Goal: Task Accomplishment & Management: Complete application form

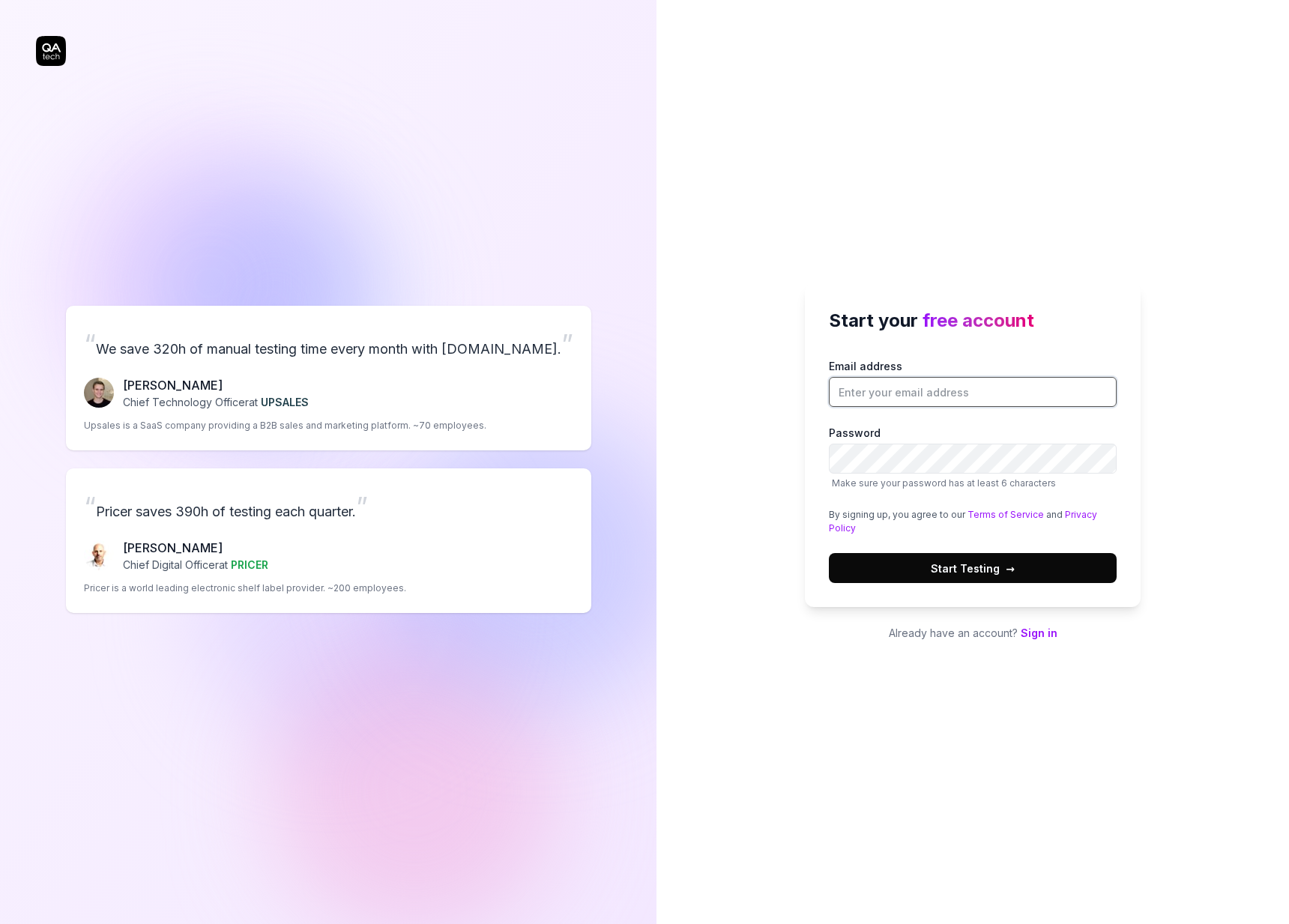
click at [952, 397] on input "Email address" at bounding box center [972, 391] width 288 height 30
paste input "kitevec283@bllibl.com"
type input "kitevec283@bllibl.com"
click at [972, 568] on button "Start Testing →" at bounding box center [972, 568] width 288 height 30
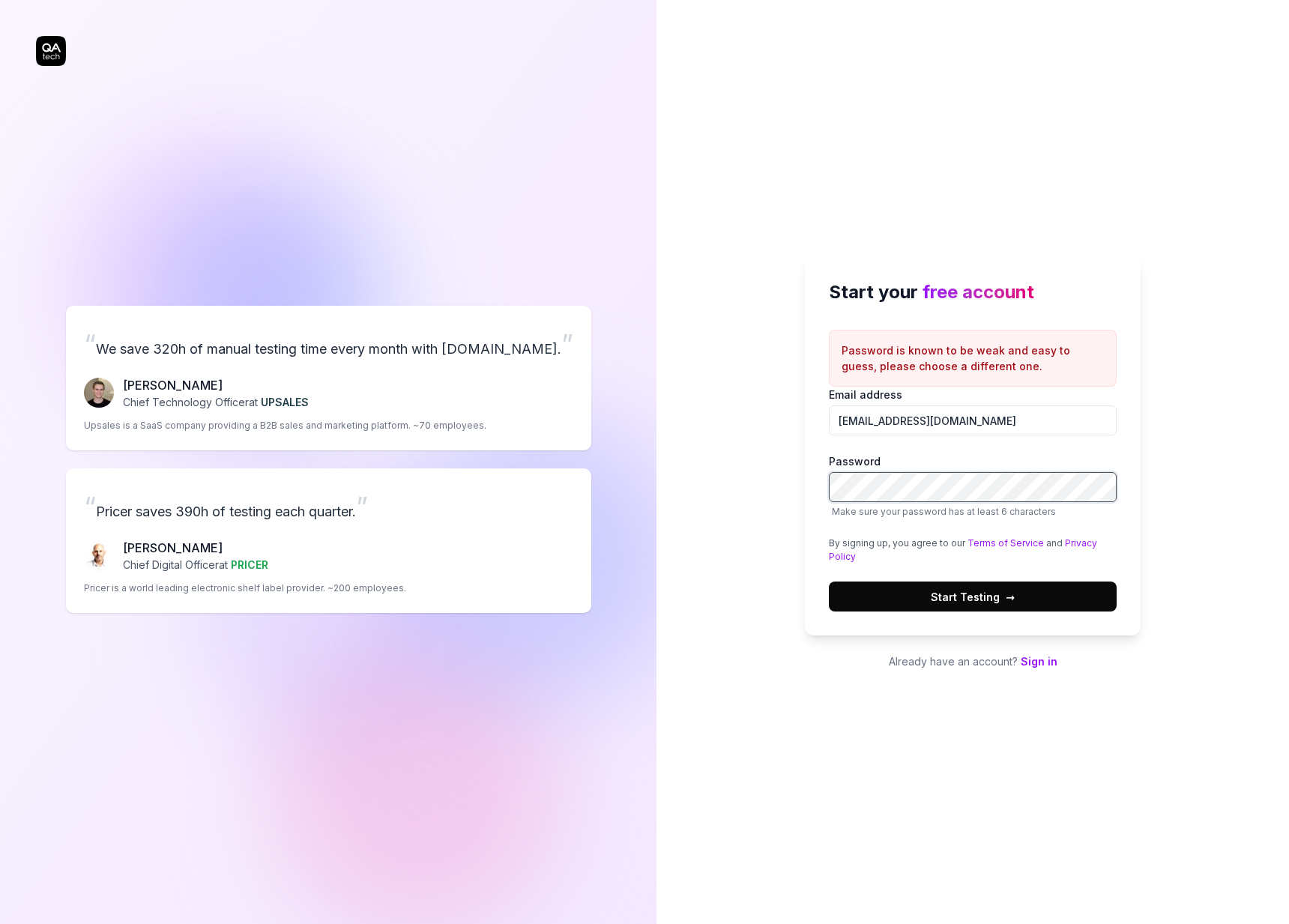
click at [972, 597] on button "Start Testing →" at bounding box center [972, 596] width 288 height 30
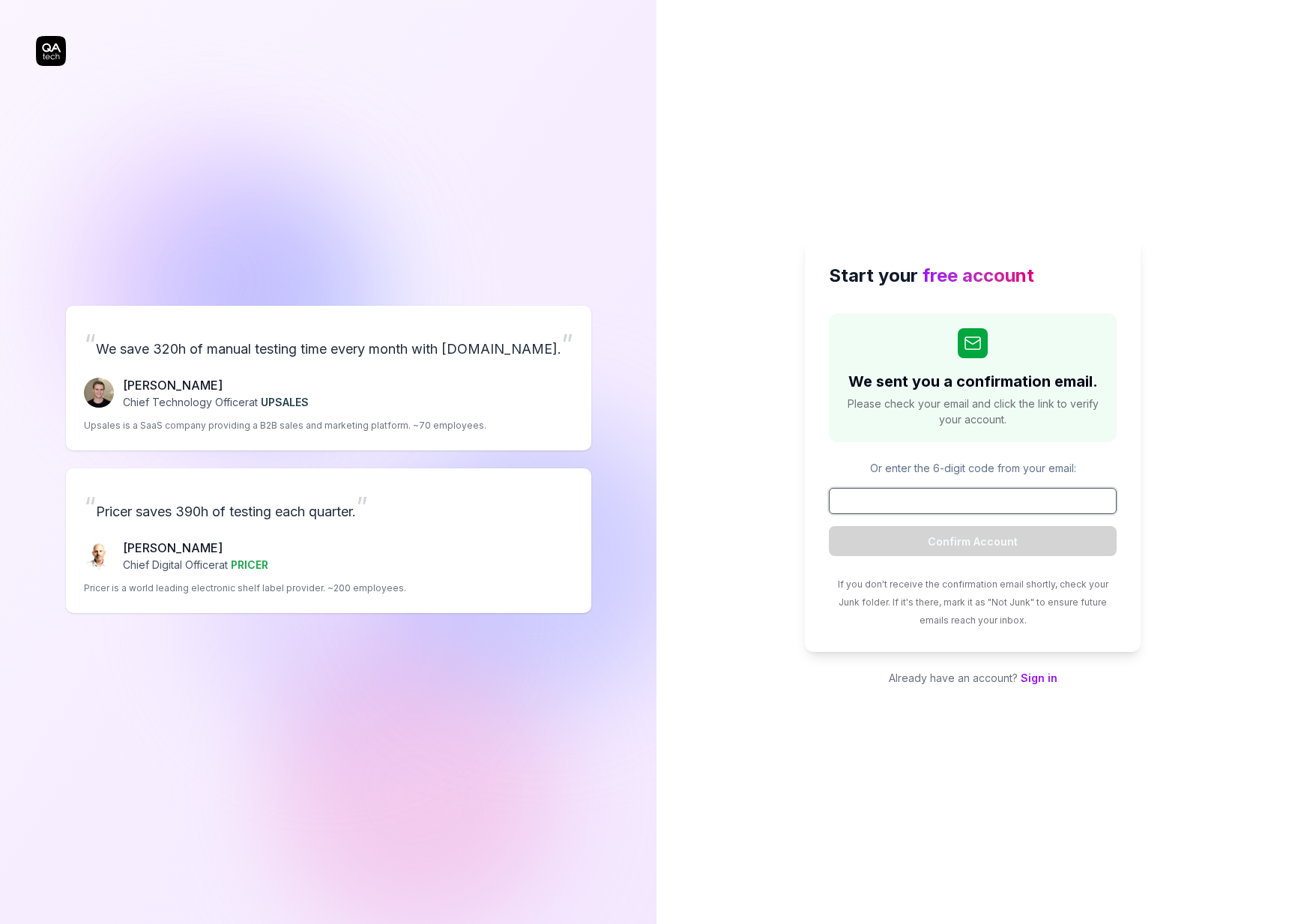
paste input "115454"
type input "115454"
click at [945, 527] on button "Confirm Account" at bounding box center [972, 540] width 288 height 30
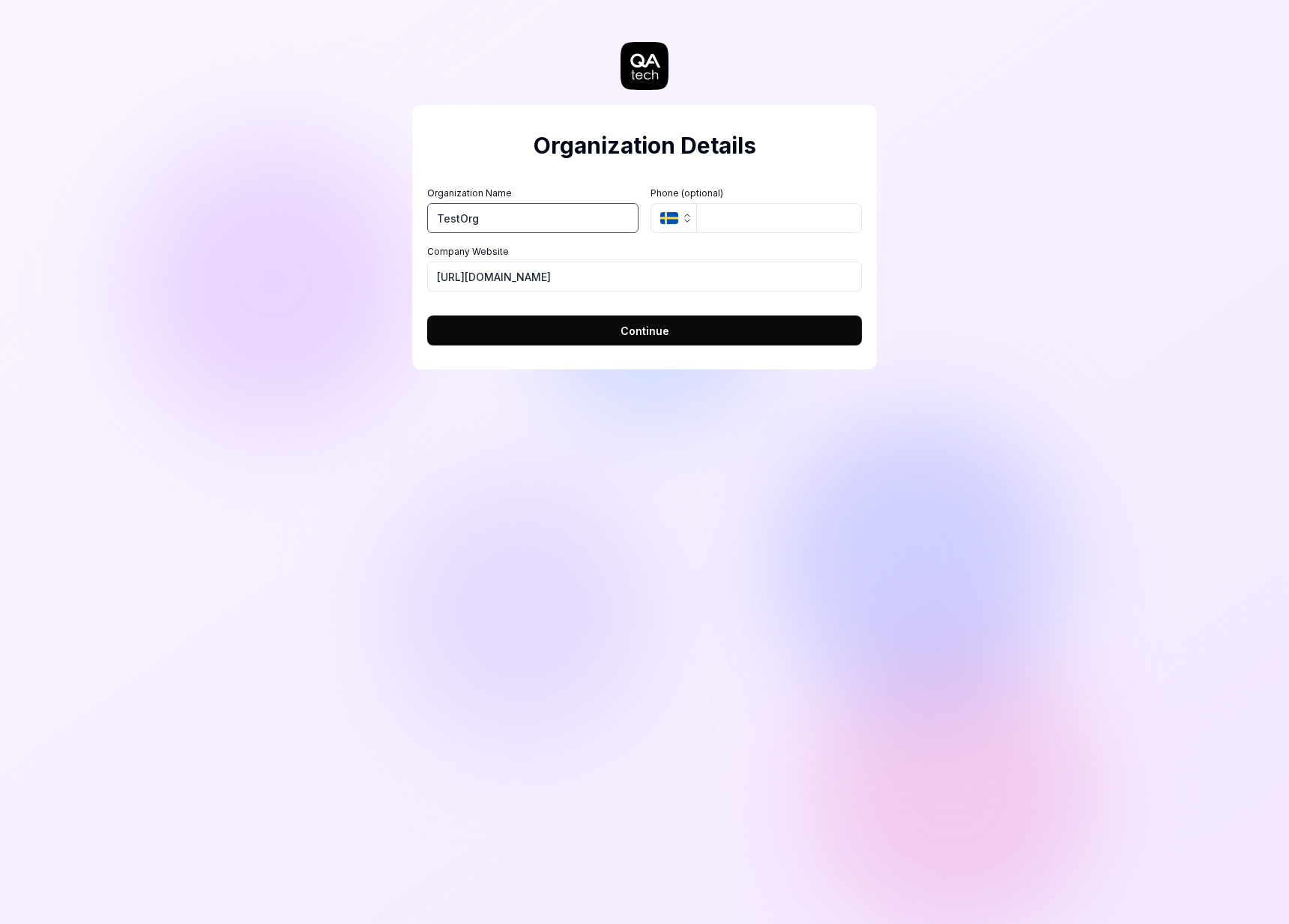
type input "TestOrg"
drag, startPoint x: 571, startPoint y: 489, endPoint x: 576, endPoint y: 446, distance: 43.3
click at [571, 489] on div "Organization Details Organization Name TestOrg Organization Logo (Square minimu…" at bounding box center [644, 462] width 1289 height 924
click at [572, 339] on button "Continue" at bounding box center [644, 330] width 435 height 30
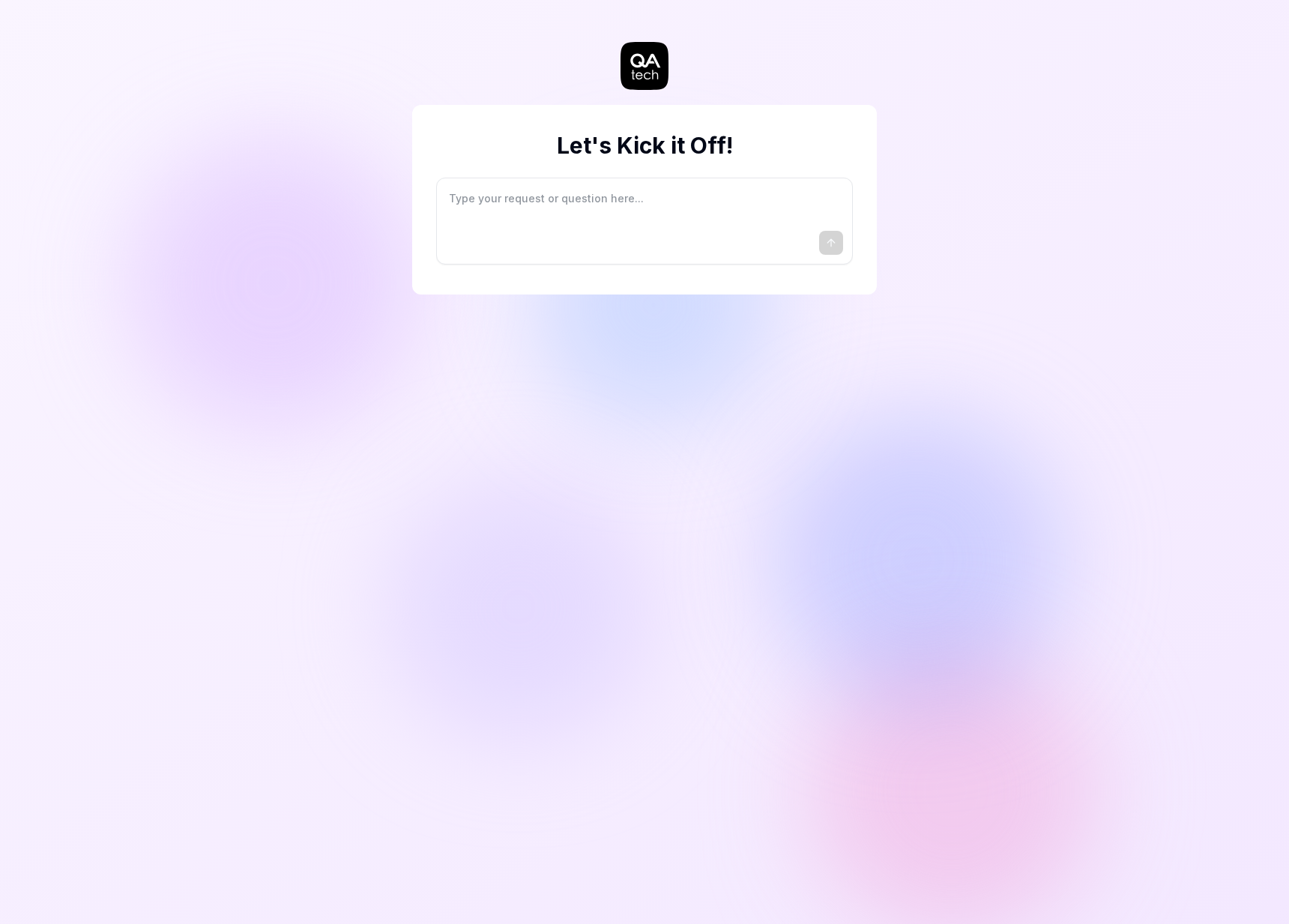
type textarea "*"
type textarea "I"
type textarea "*"
type textarea "I"
type textarea "*"
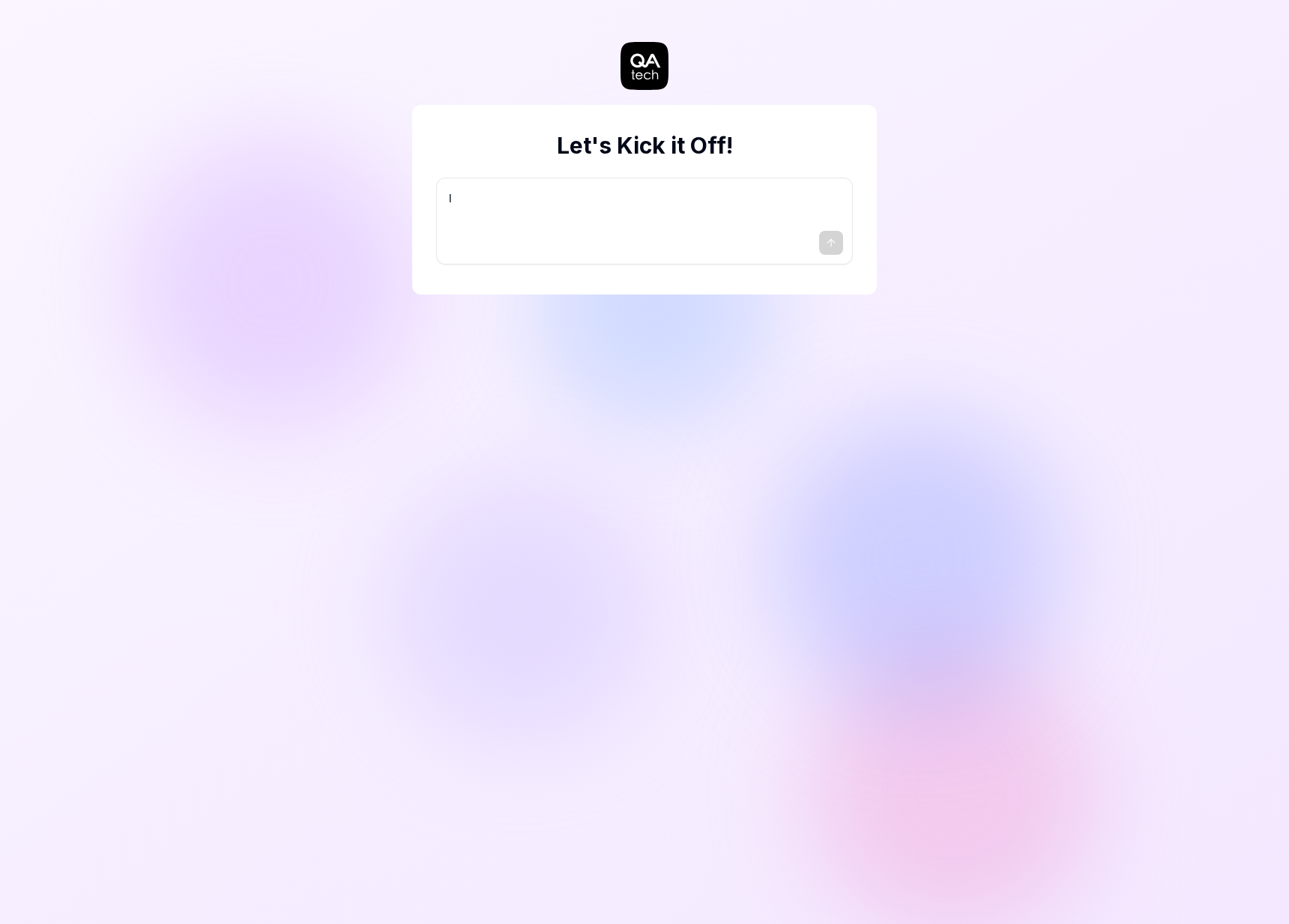
type textarea "I w"
type textarea "*"
type textarea "I wa"
type textarea "*"
type textarea "I wan"
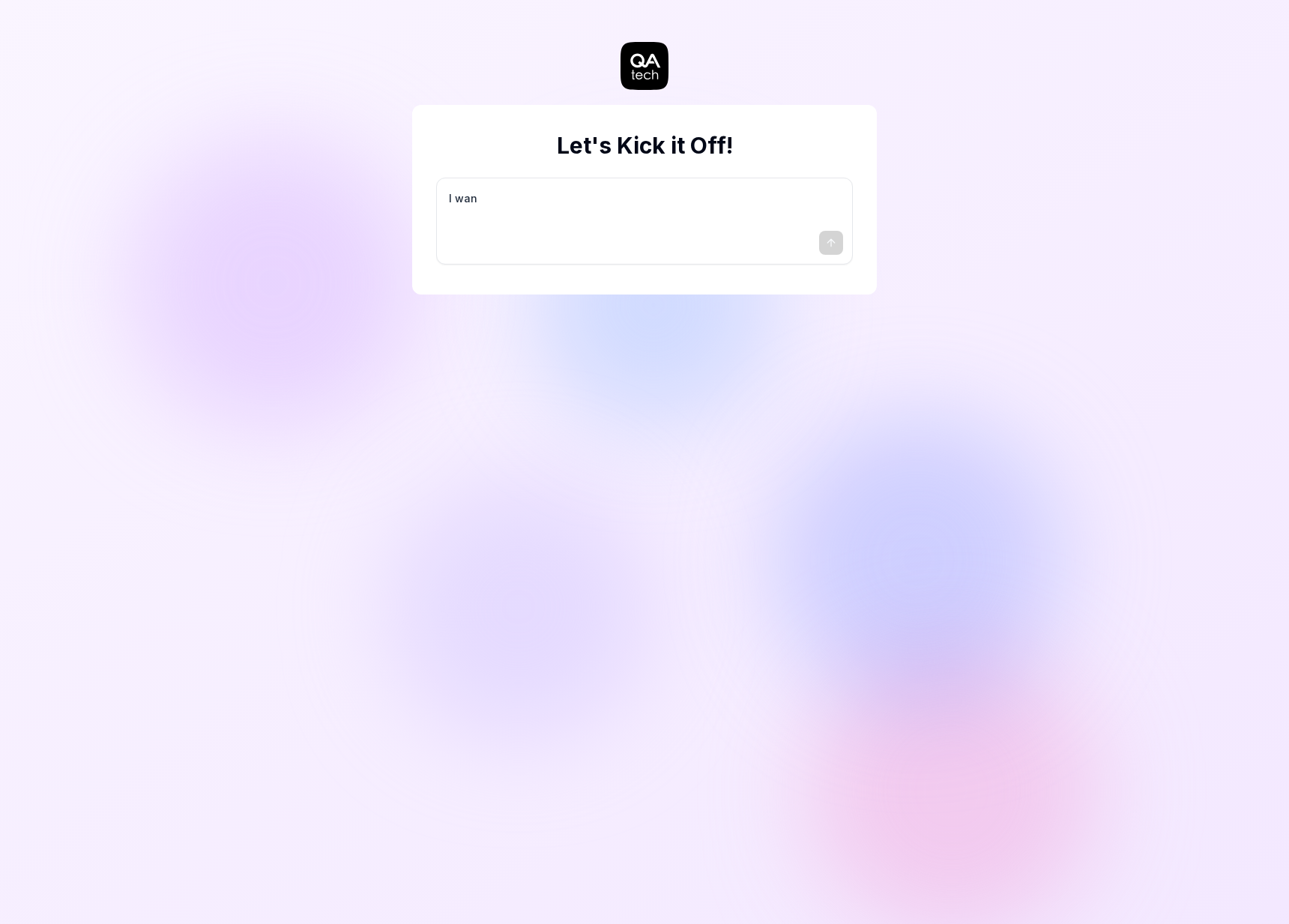
type textarea "*"
type textarea "I want"
type textarea "*"
type textarea "I want"
type textarea "*"
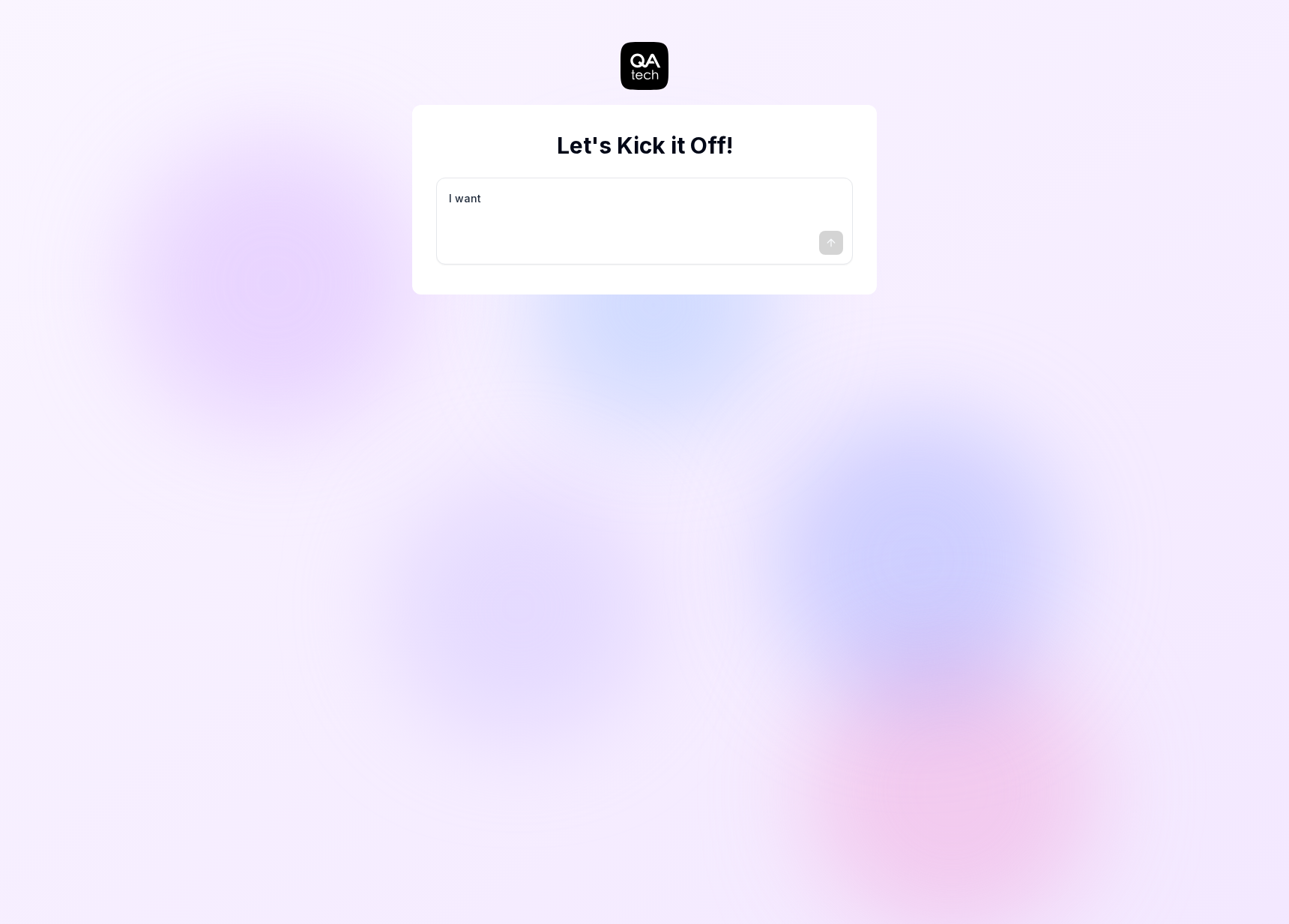
type textarea "I want a"
type textarea "*"
type textarea "I want a"
type textarea "*"
type textarea "I want a g"
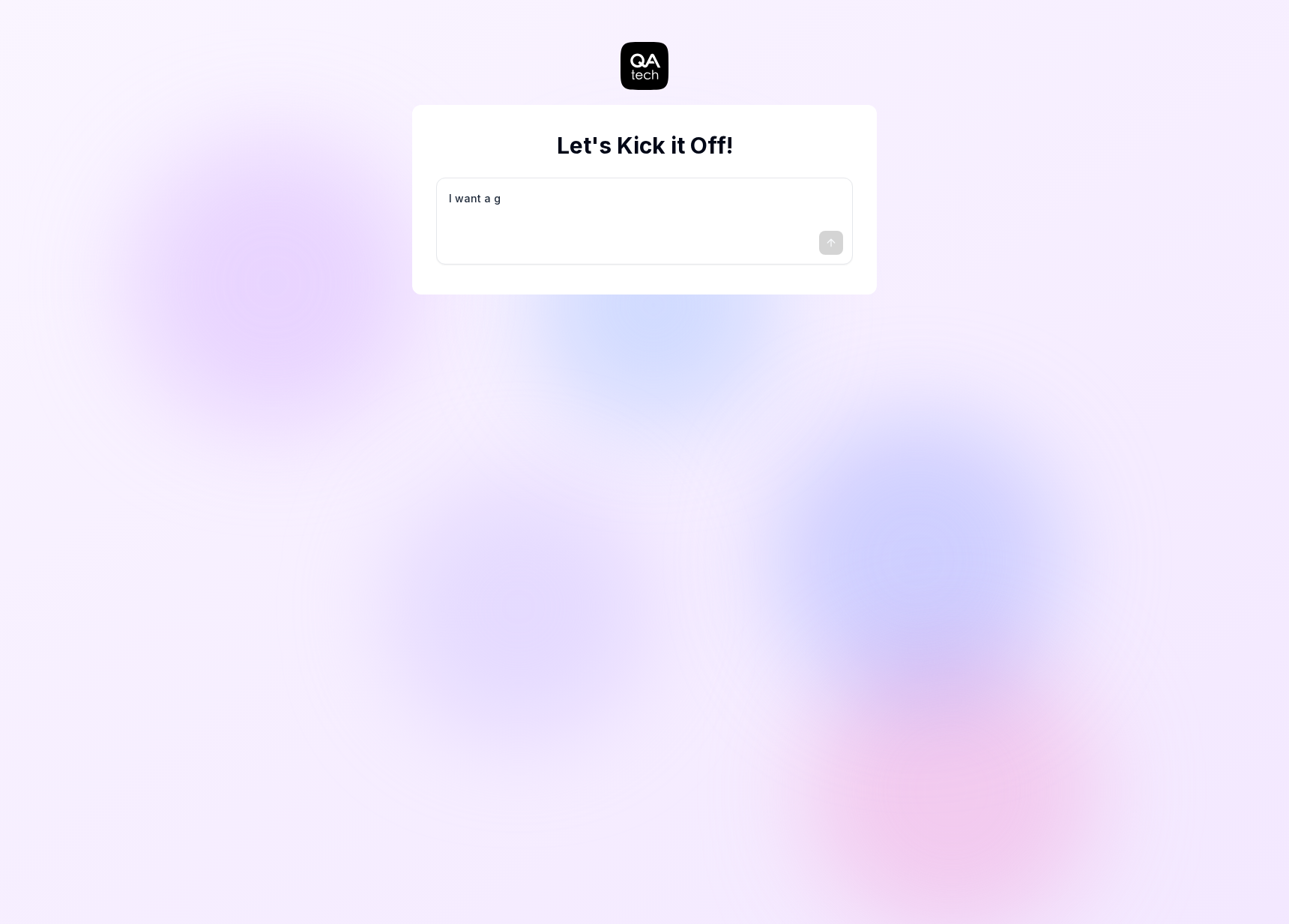
type textarea "*"
type textarea "I want a go"
type textarea "*"
type textarea "I want a goo"
type textarea "*"
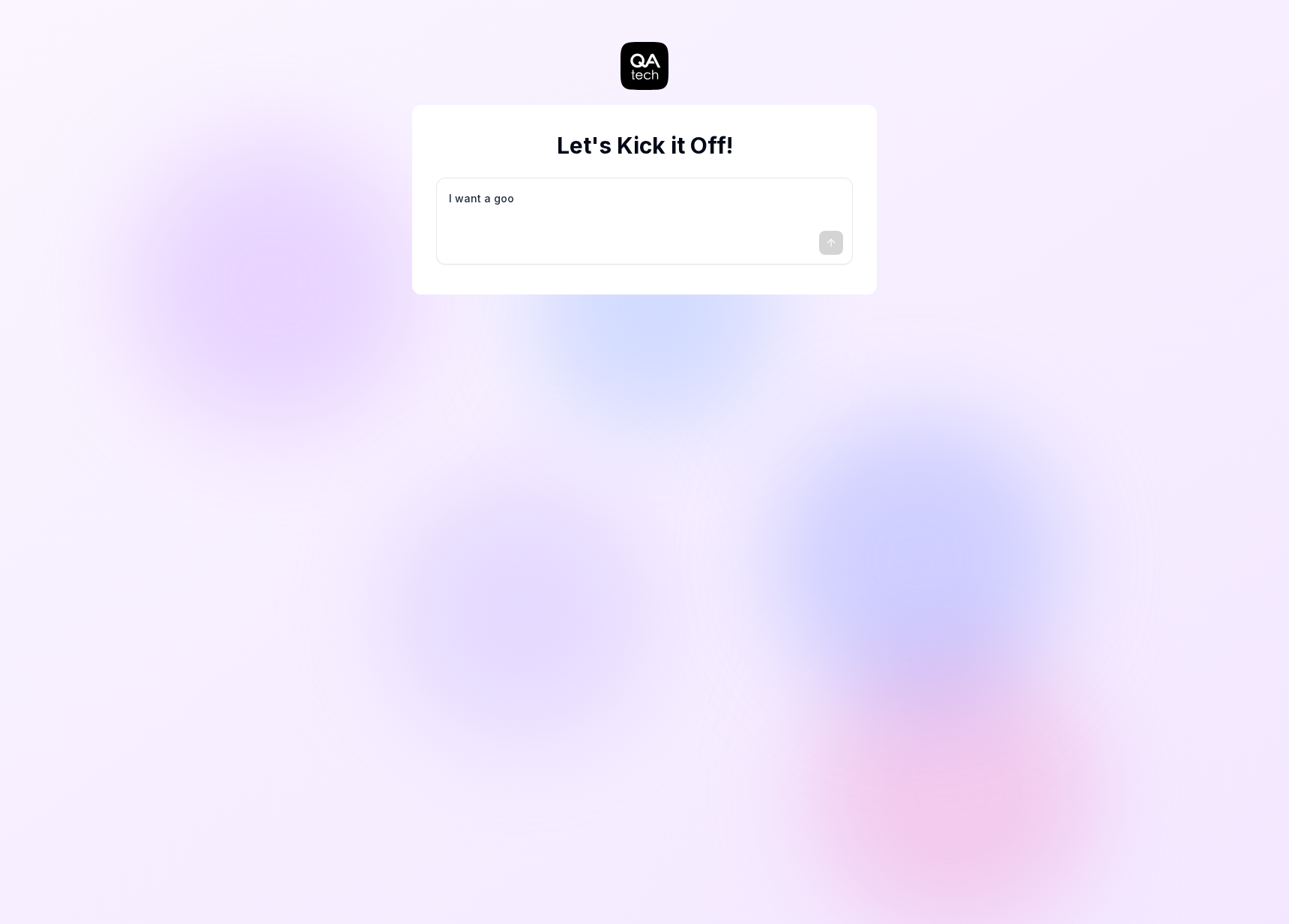
type textarea "I want a good"
type textarea "*"
type textarea "I want a good"
type textarea "*"
type textarea "I want a good t"
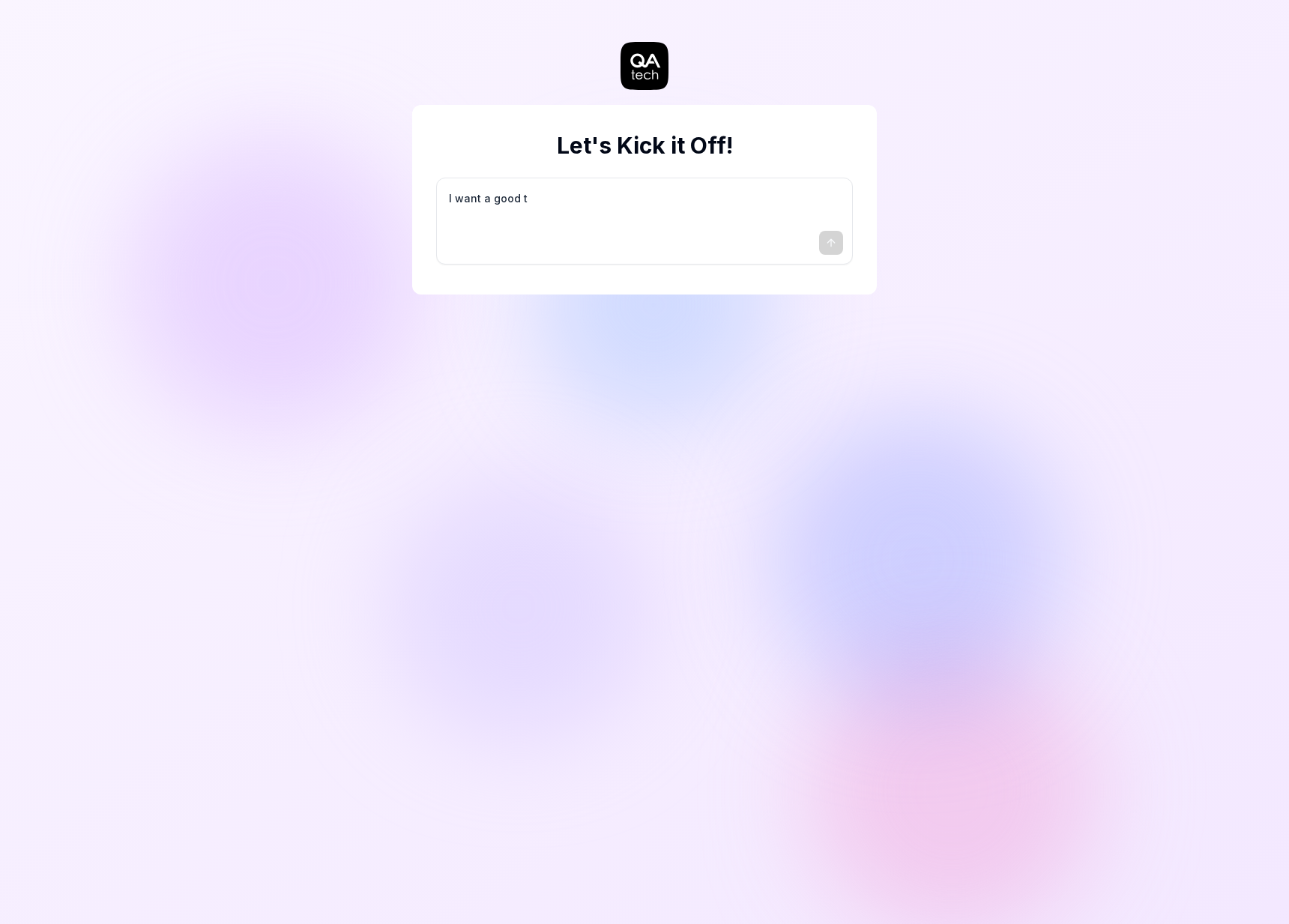
type textarea "*"
type textarea "I want a good te"
type textarea "*"
type textarea "I want a good tes"
type textarea "*"
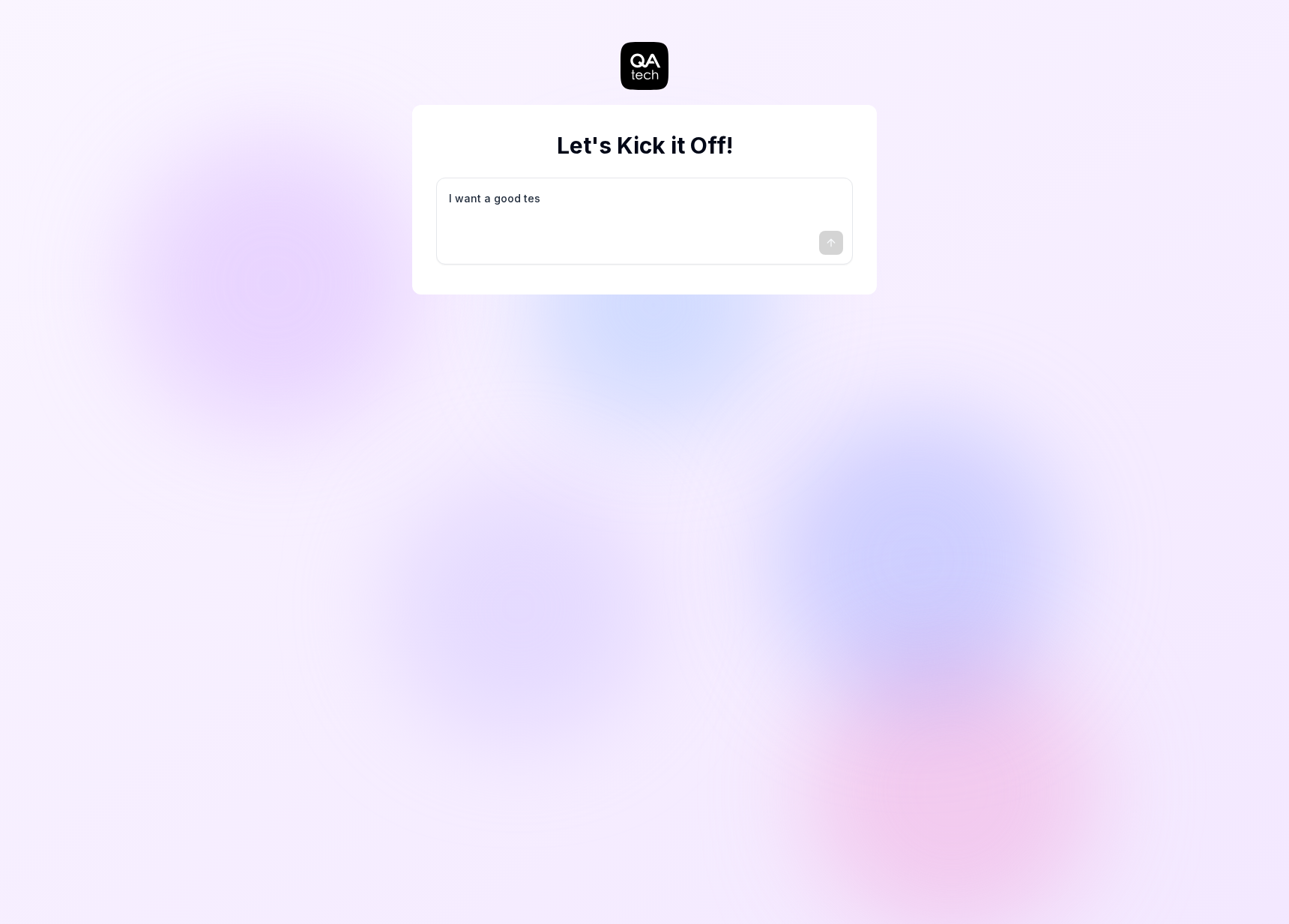
type textarea "I want a good test"
type textarea "*"
type textarea "I want a good test"
type textarea "*"
type textarea "I want a good test s"
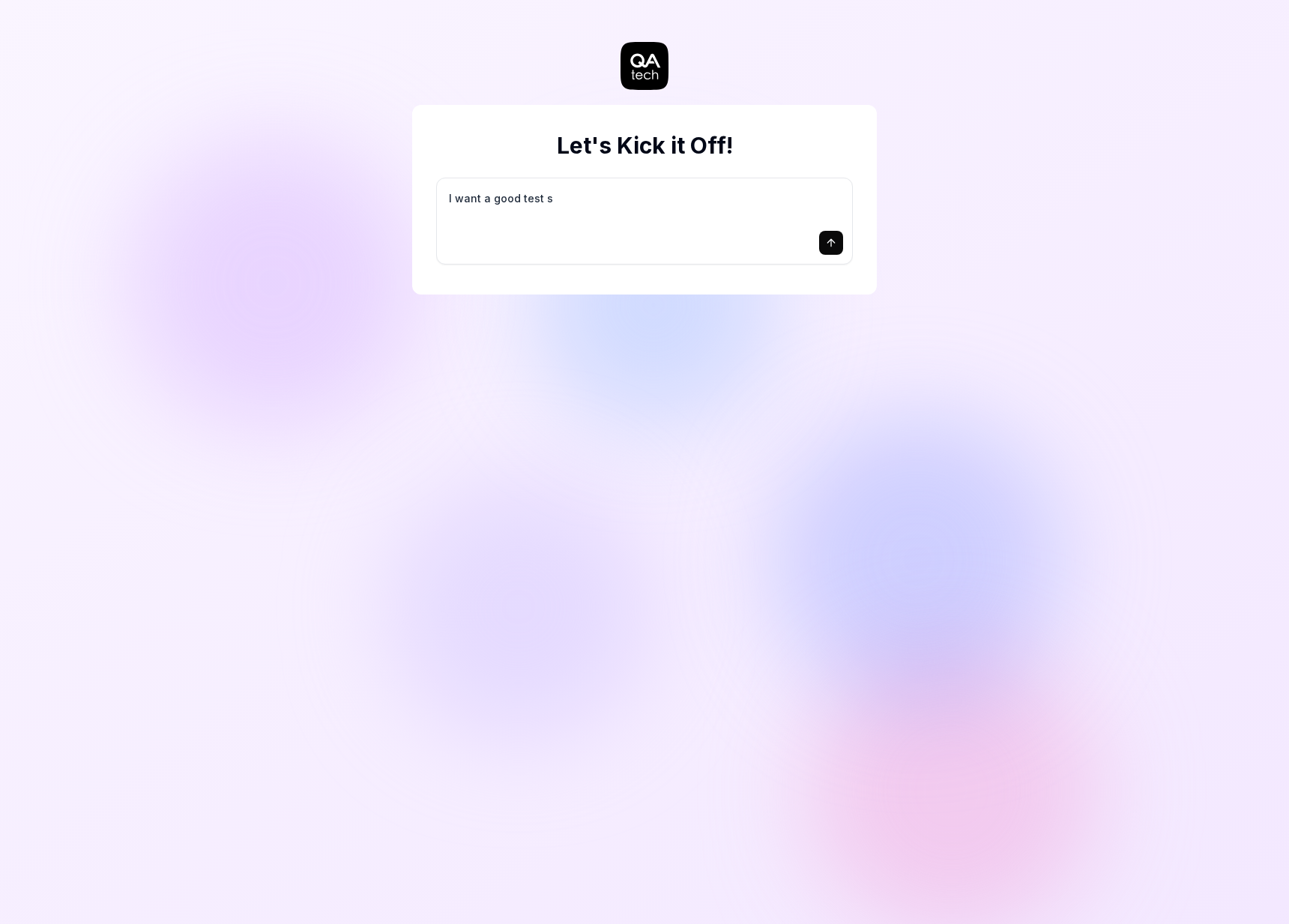
type textarea "*"
type textarea "I want a good test se"
type textarea "*"
type textarea "I want a good test set"
type textarea "*"
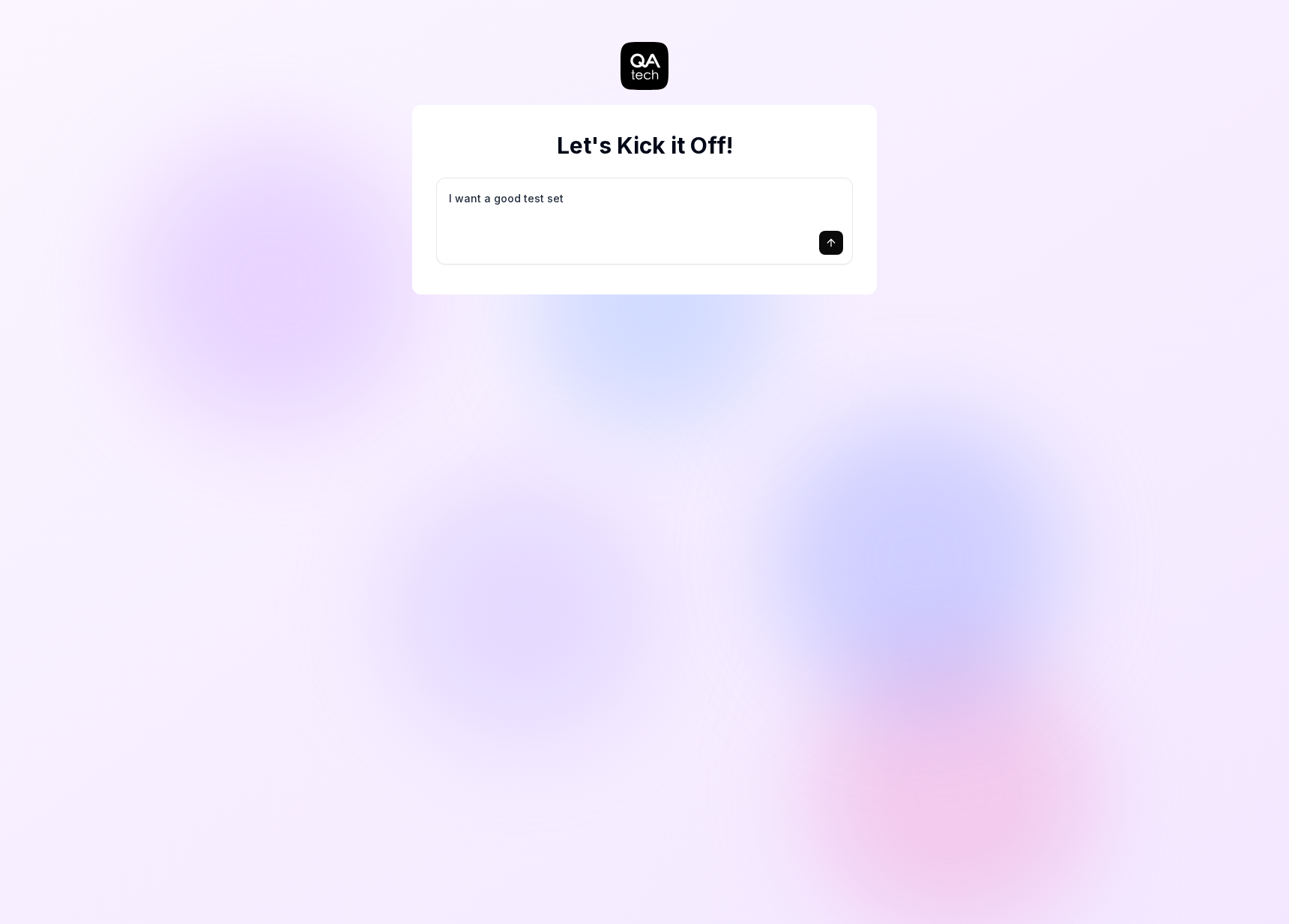
type textarea "I want a good test setu"
type textarea "*"
type textarea "I want a good test setup"
type textarea "*"
type textarea "I want a good test setup"
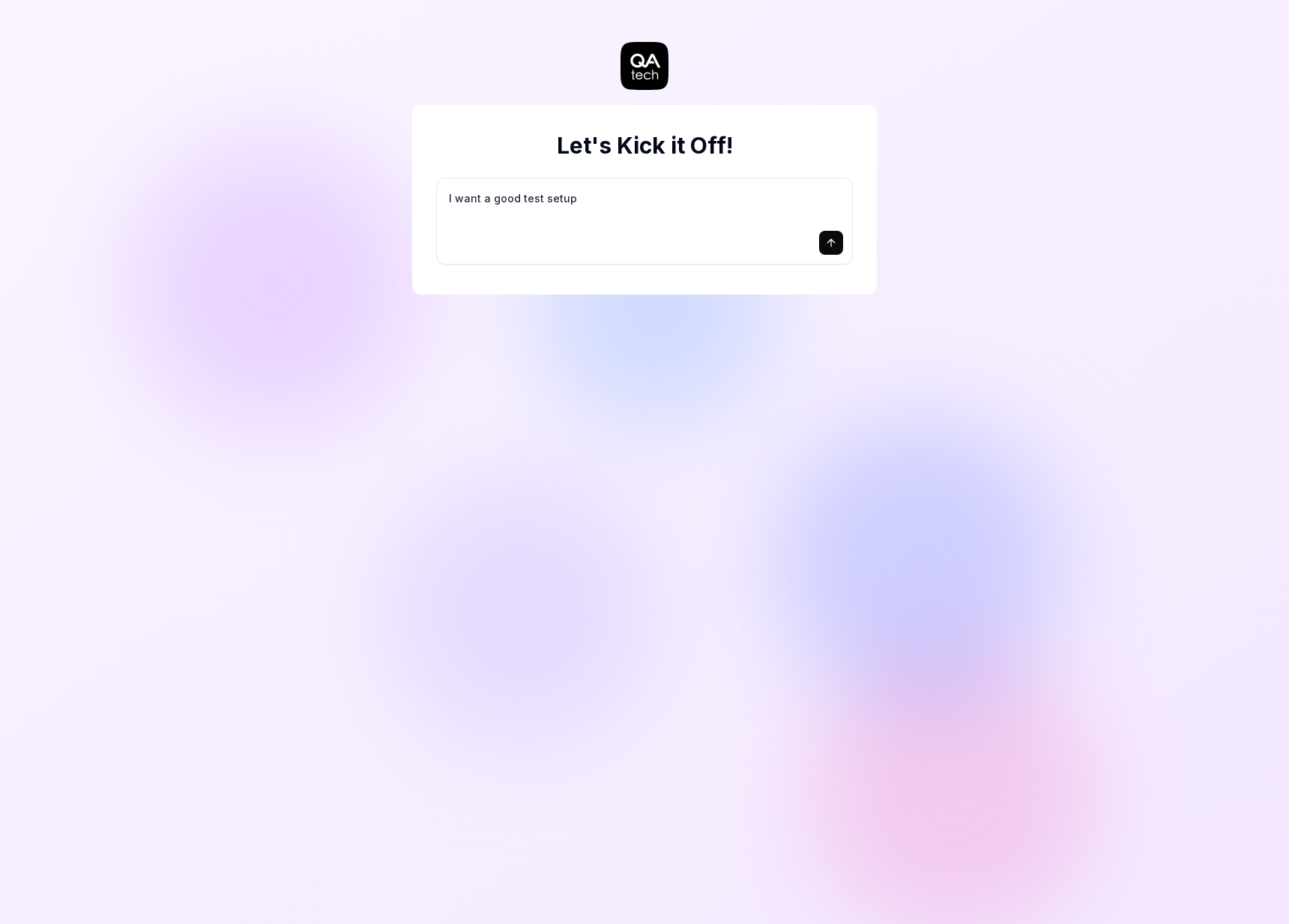
type textarea "*"
type textarea "I want a good test setup f"
type textarea "*"
type textarea "I want a good test setup fo"
type textarea "*"
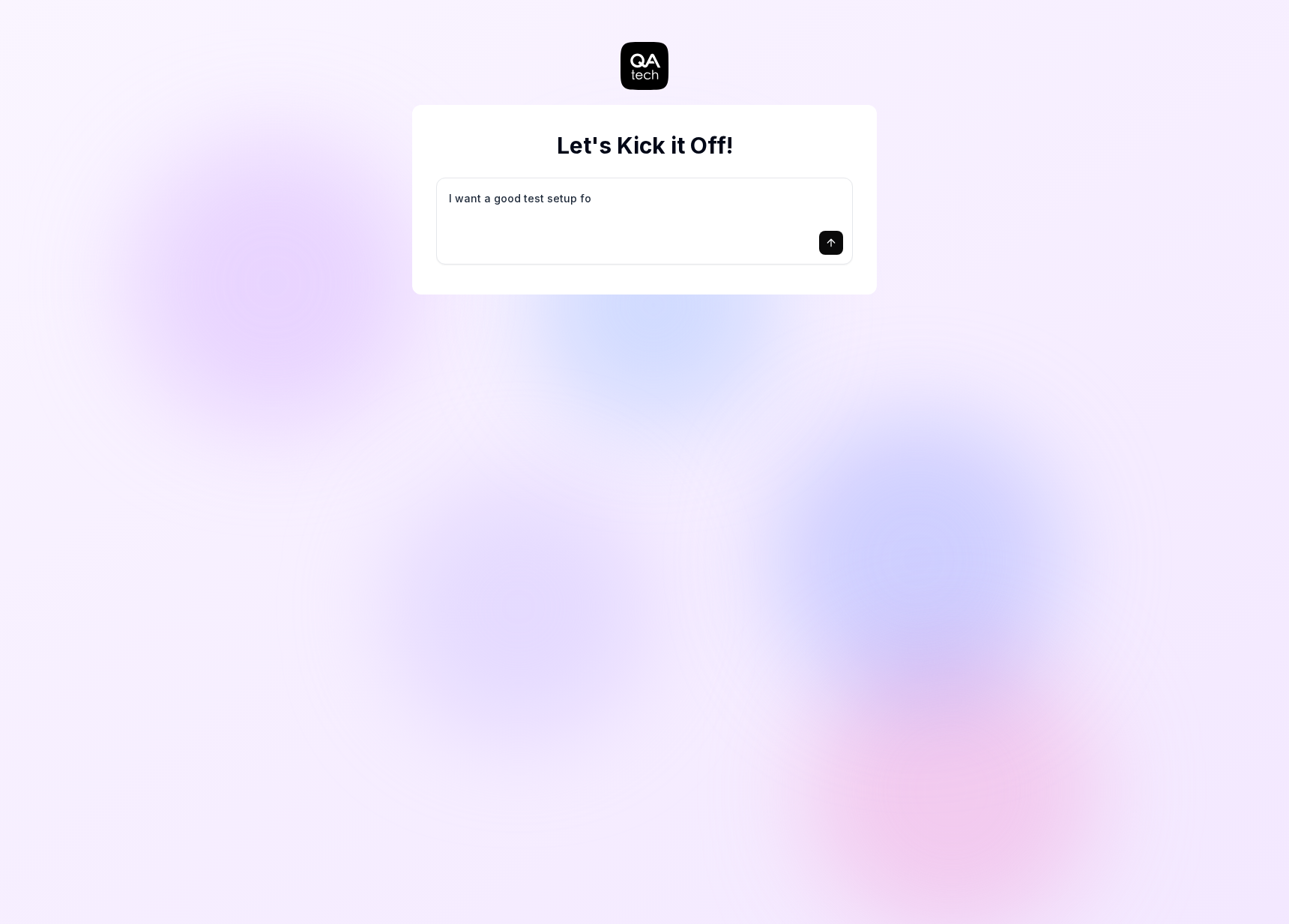
type textarea "I want a good test setup for"
type textarea "*"
type textarea "I want a good test setup for"
type textarea "*"
type textarea "I want a good test setup for m"
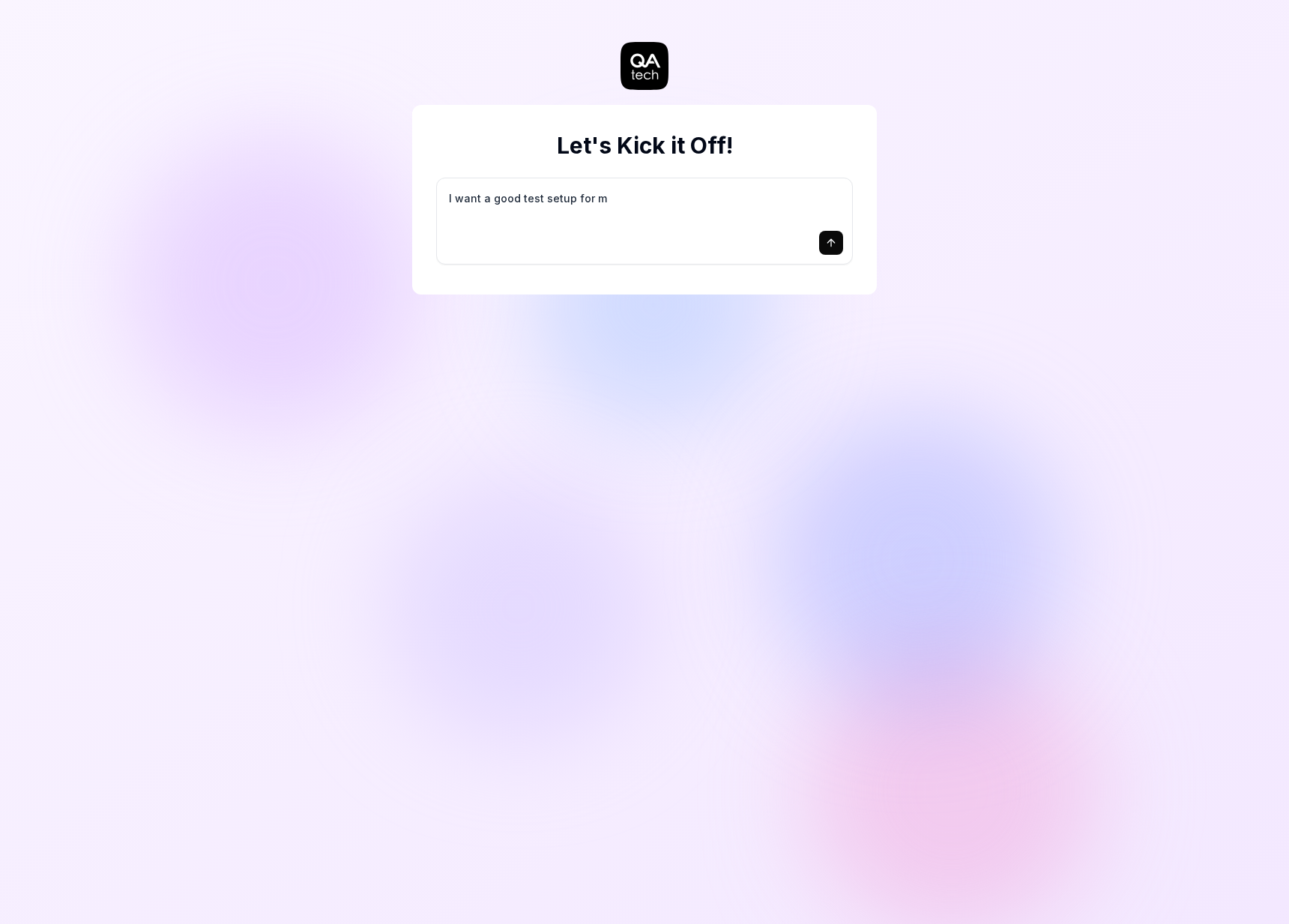
type textarea "*"
type textarea "I want a good test setup for my"
type textarea "*"
type textarea "I want a good test setup for my"
type textarea "*"
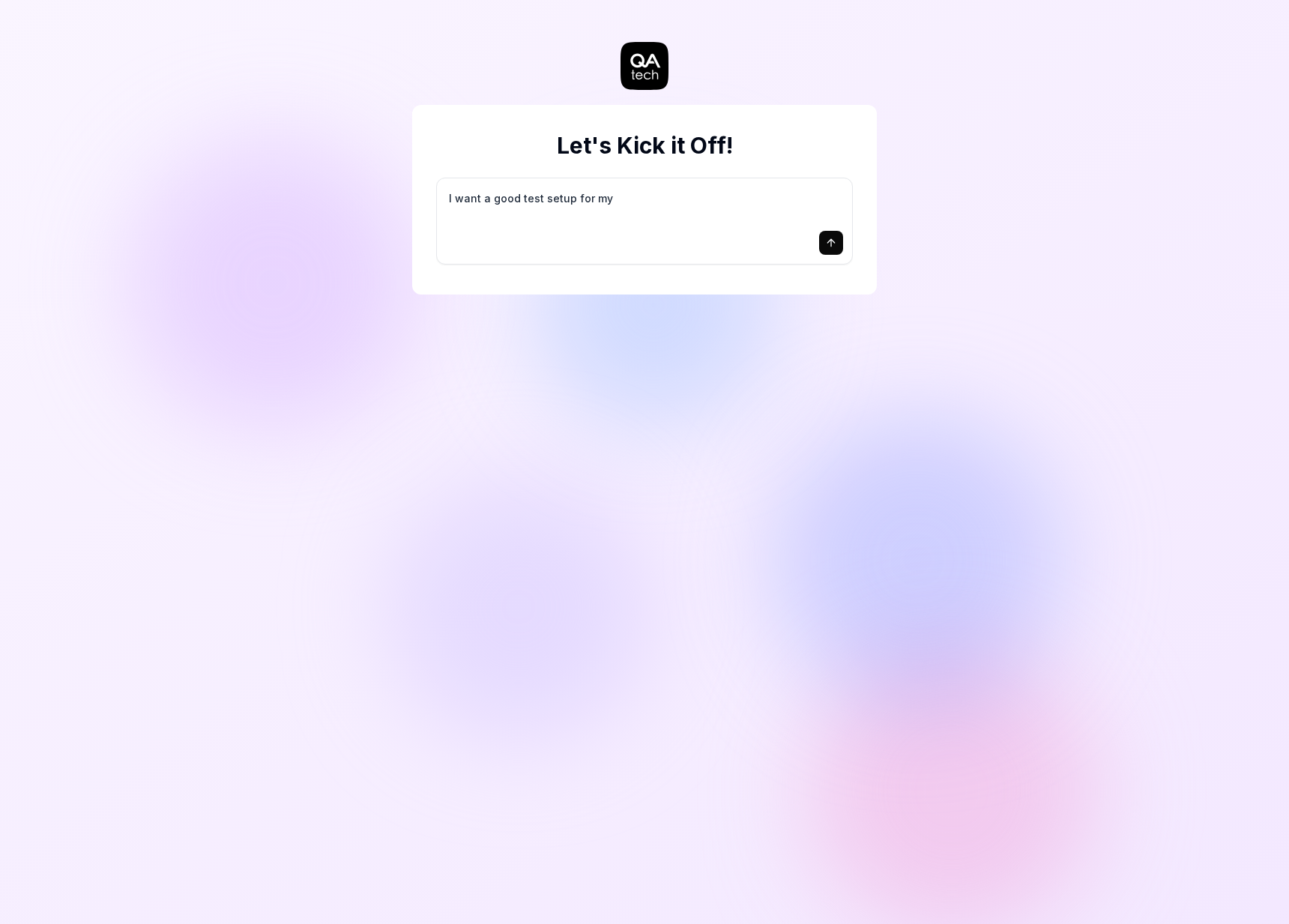
type textarea "I want a good test setup for my s"
type textarea "*"
type textarea "I want a good test setup for my si"
type textarea "*"
type textarea "I want a good test setup for my sit"
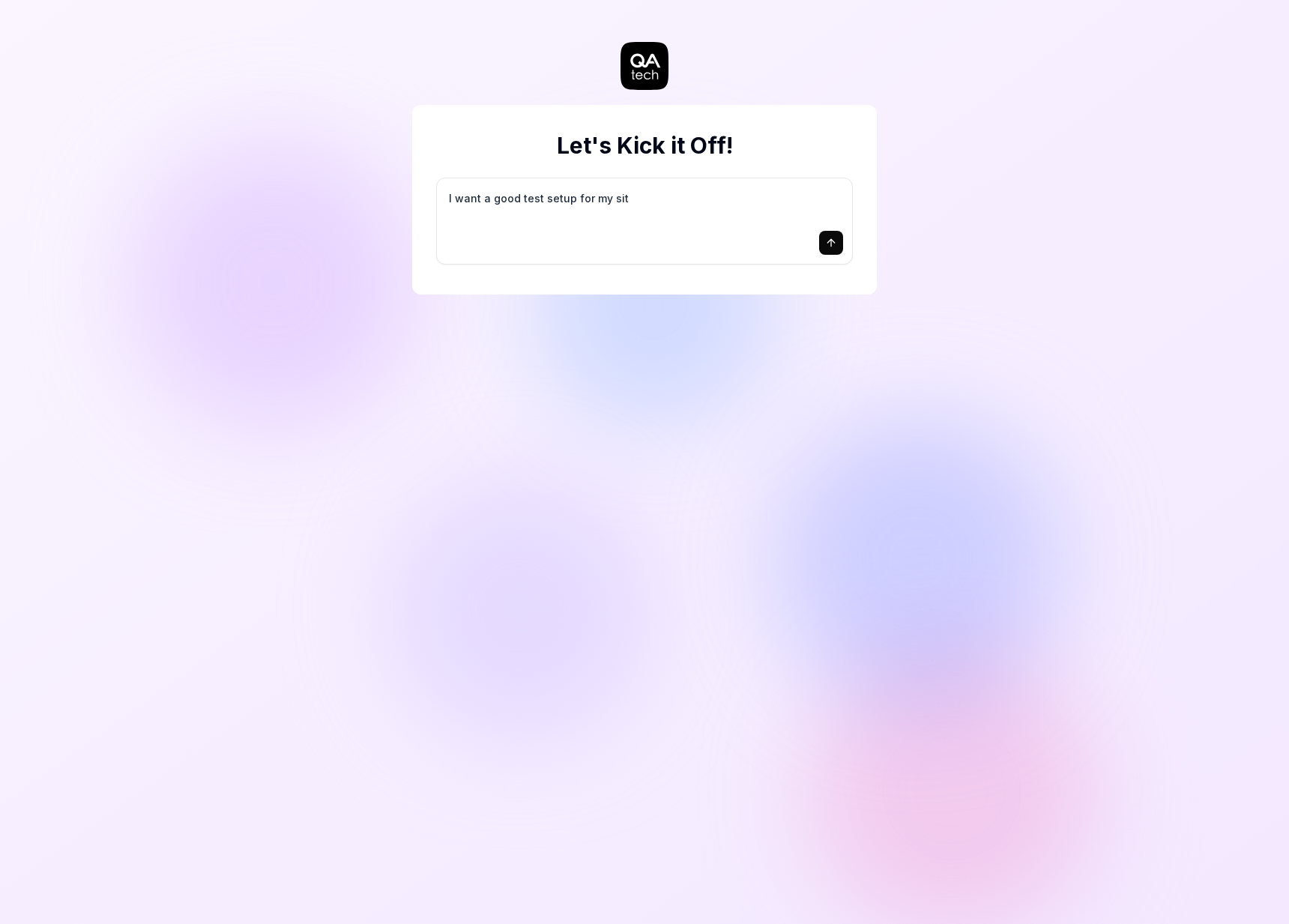
type textarea "*"
type textarea "I want a good test setup for my site"
type textarea "*"
type textarea "I want a good test setup for my site"
type textarea "*"
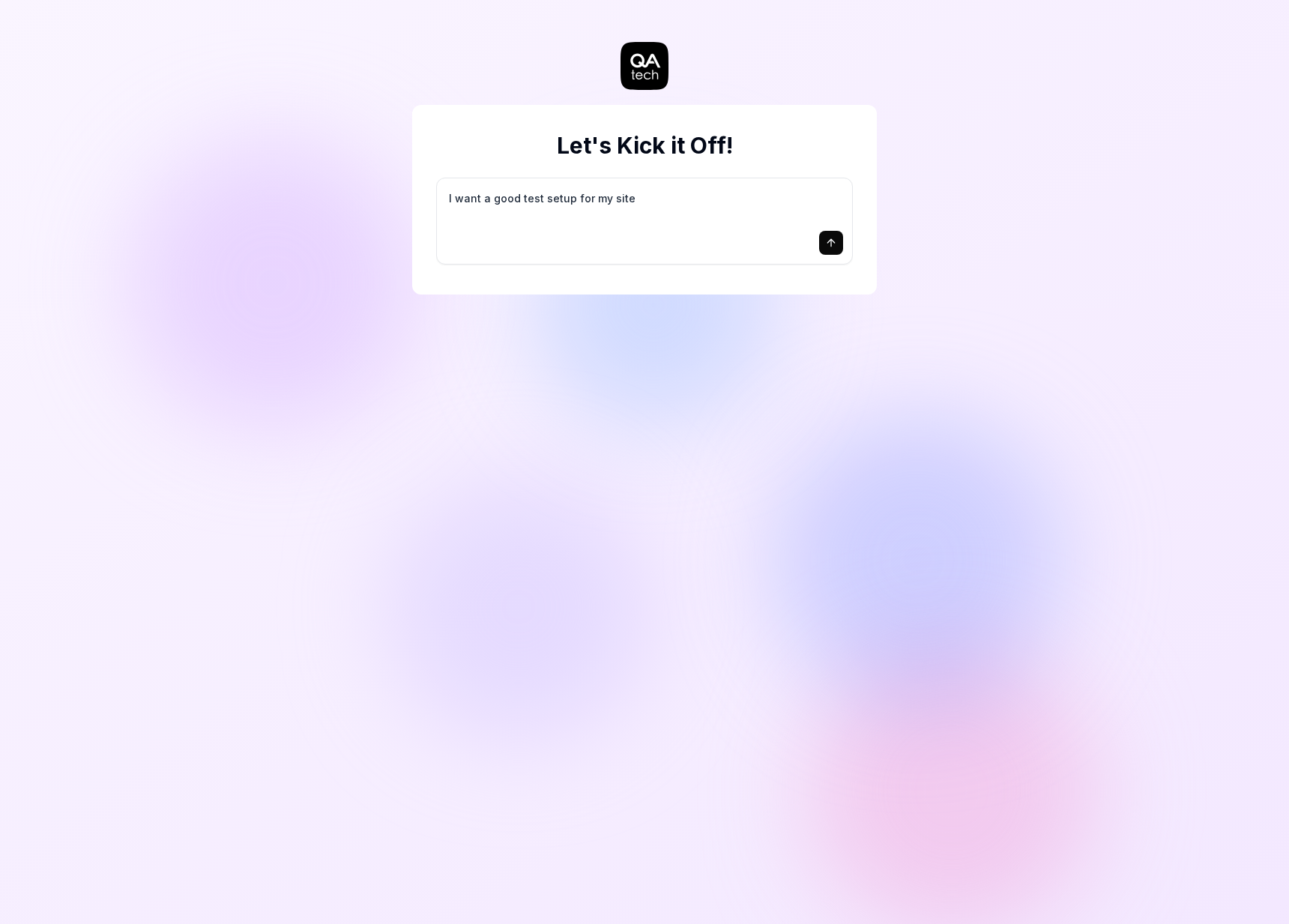
type textarea "I want a good test setup for my site -"
type textarea "*"
type textarea "I want a good test setup for my site -"
type textarea "*"
type textarea "I want a good test setup for my site - h"
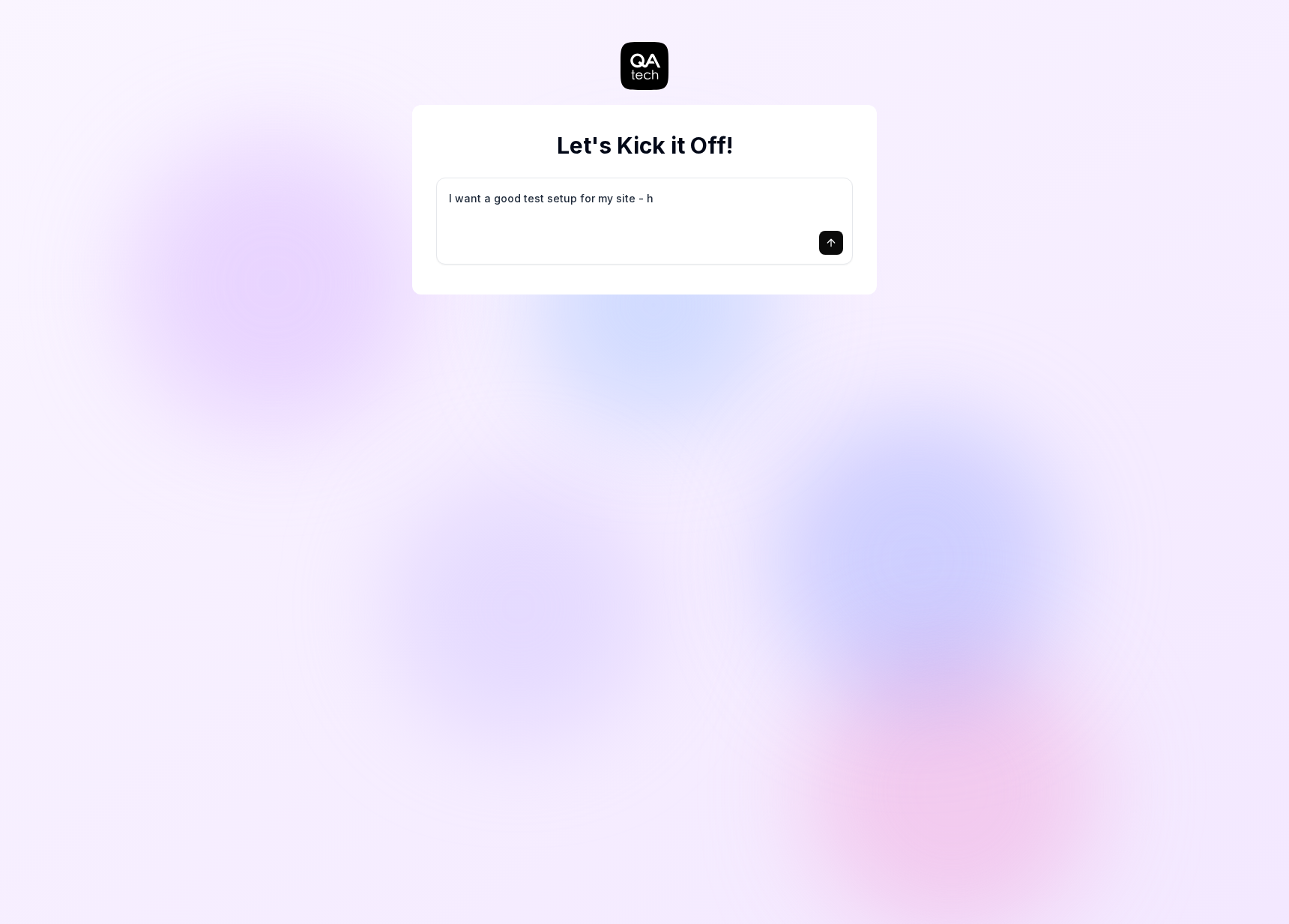
type textarea "*"
type textarea "I want a good test setup for my site - he"
type textarea "*"
type textarea "I want a good test setup for my site - hel"
type textarea "*"
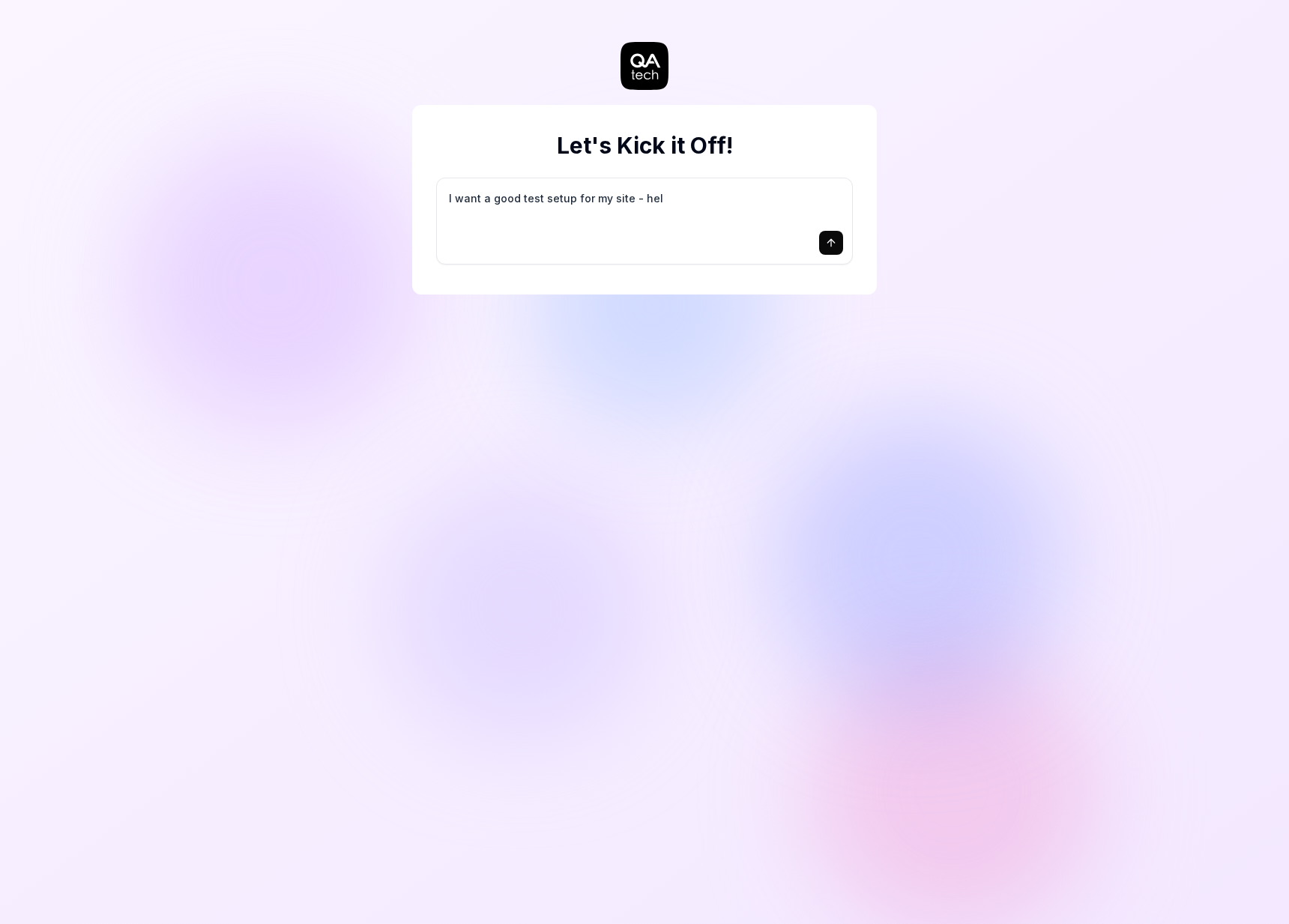
type textarea "I want a good test setup for my site - help"
type textarea "*"
type textarea "I want a good test setup for my site - help"
type textarea "*"
type textarea "I want a good test setup for my site - help m"
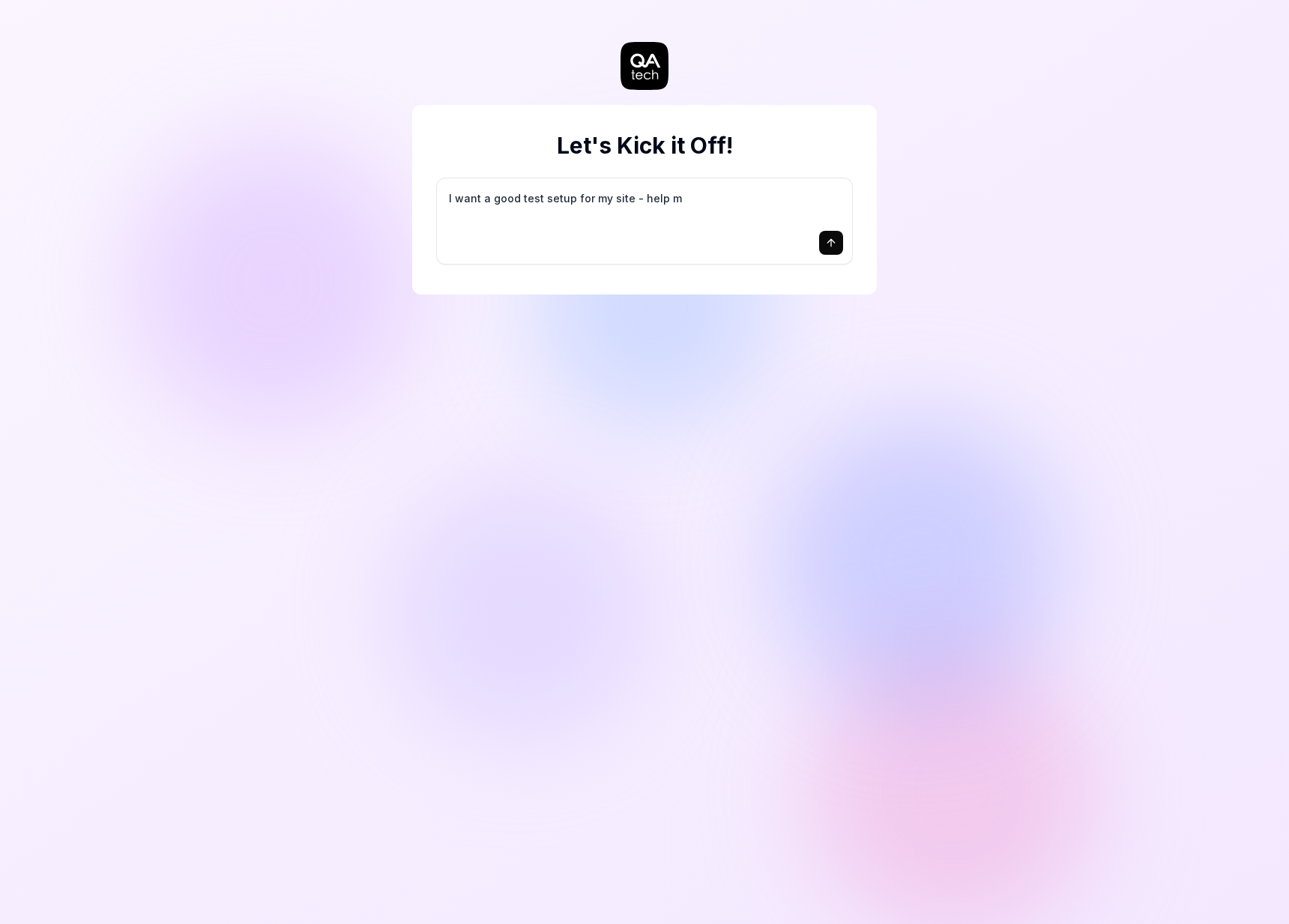
type textarea "*"
type textarea "I want a good test setup for my site - help me"
type textarea "*"
type textarea "I want a good test setup for my site - help me"
type textarea "*"
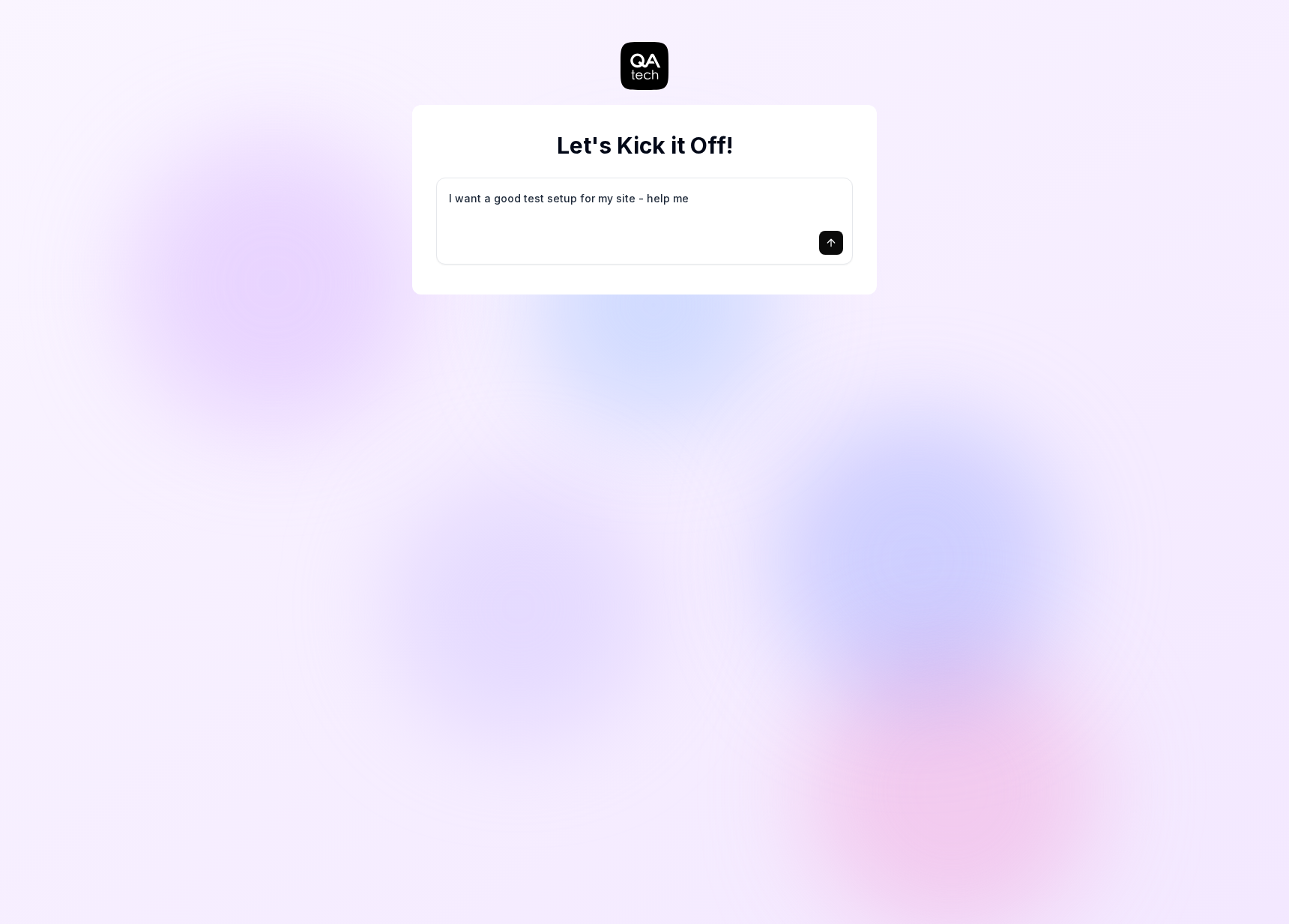
type textarea "I want a good test setup for my site - help me c"
type textarea "*"
type textarea "I want a good test setup for my site - help me cr"
type textarea "*"
type textarea "I want a good test setup for my site - help me cre"
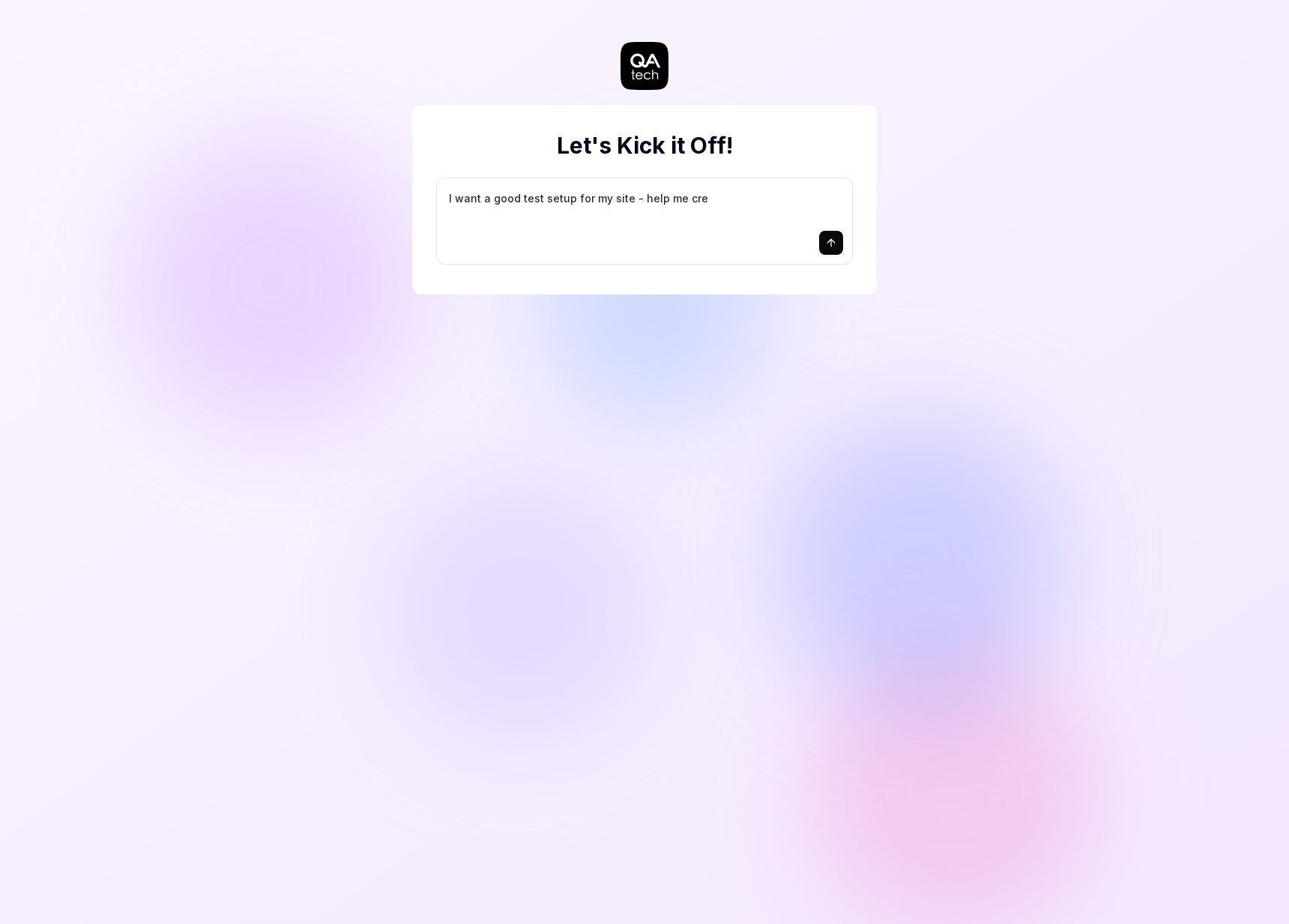
type textarea "*"
type textarea "I want a good test setup for my site - help me crea"
type textarea "*"
type textarea "I want a good test setup for my site - help me creat"
type textarea "*"
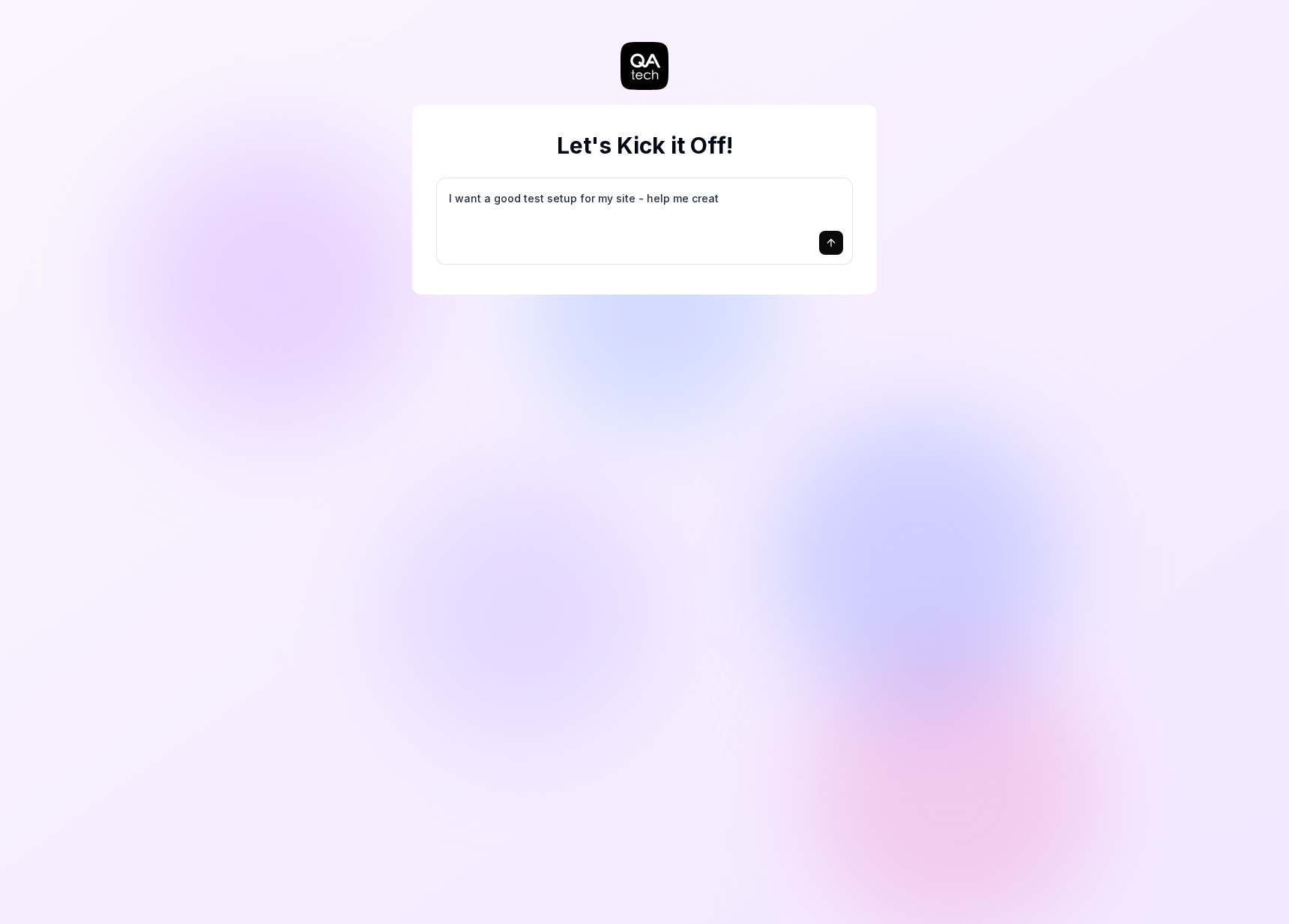
type textarea "I want a good test setup for my site - help me create"
type textarea "*"
type textarea "I want a good test setup for my site - help me create"
type textarea "*"
type textarea "I want a good test setup for my site - help me create t"
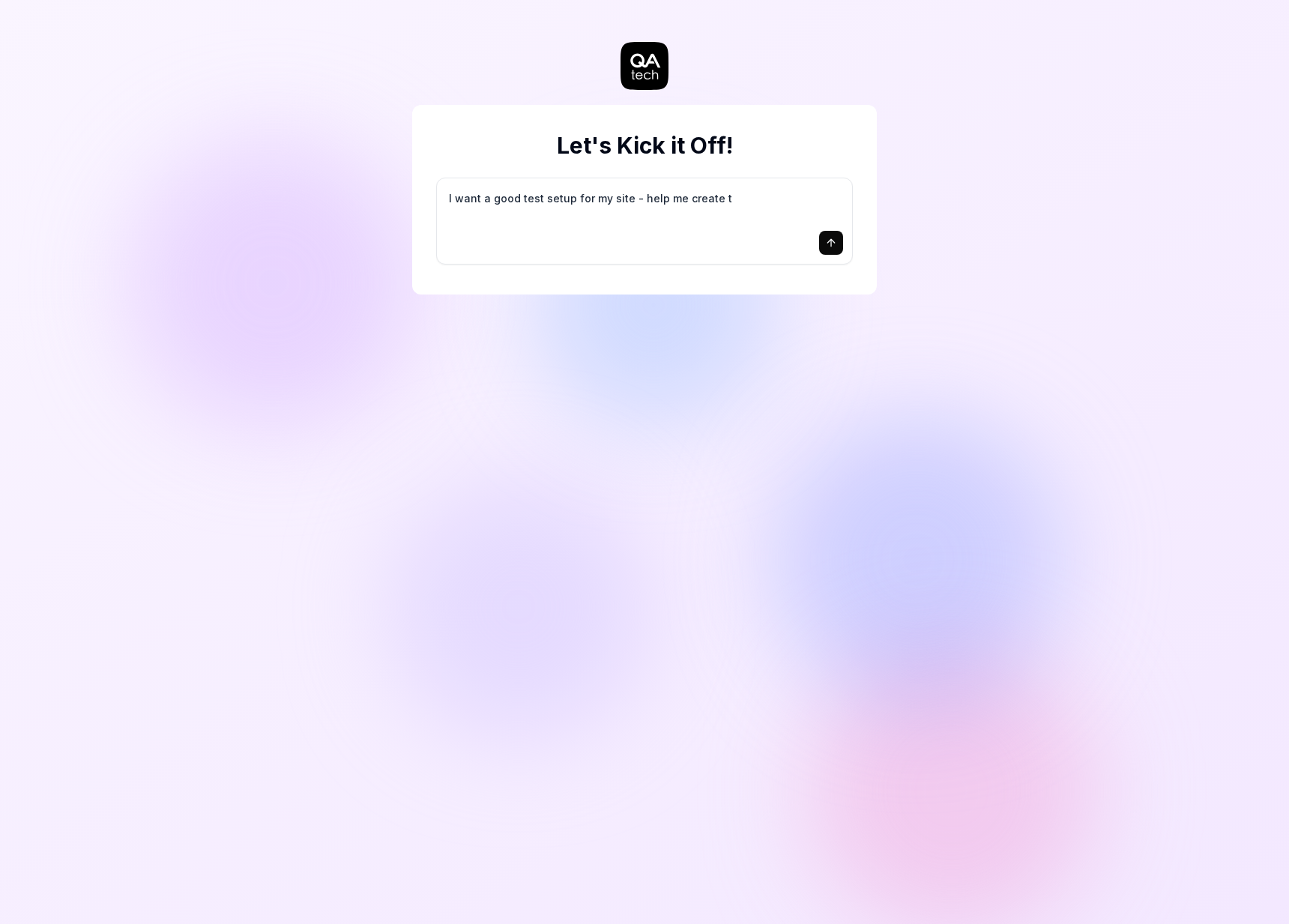
type textarea "*"
type textarea "I want a good test setup for my site - help me create th"
type textarea "*"
type textarea "I want a good test setup for my site - help me create the"
type textarea "*"
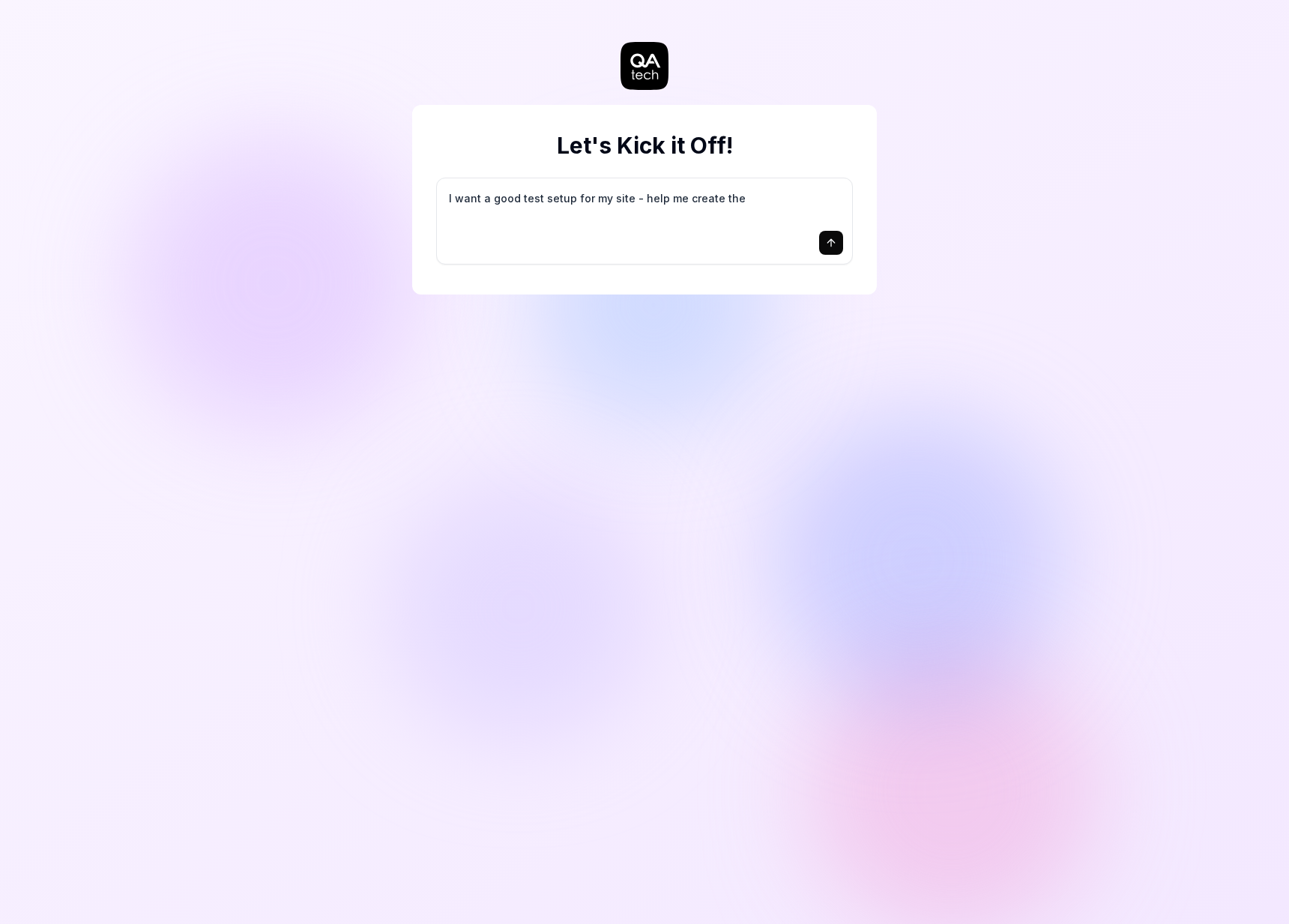
type textarea "I want a good test setup for my site - help me create the"
type textarea "*"
type textarea "I want a good test setup for my site - help me create the f"
type textarea "*"
type textarea "I want a good test setup for my site - help me create the fi"
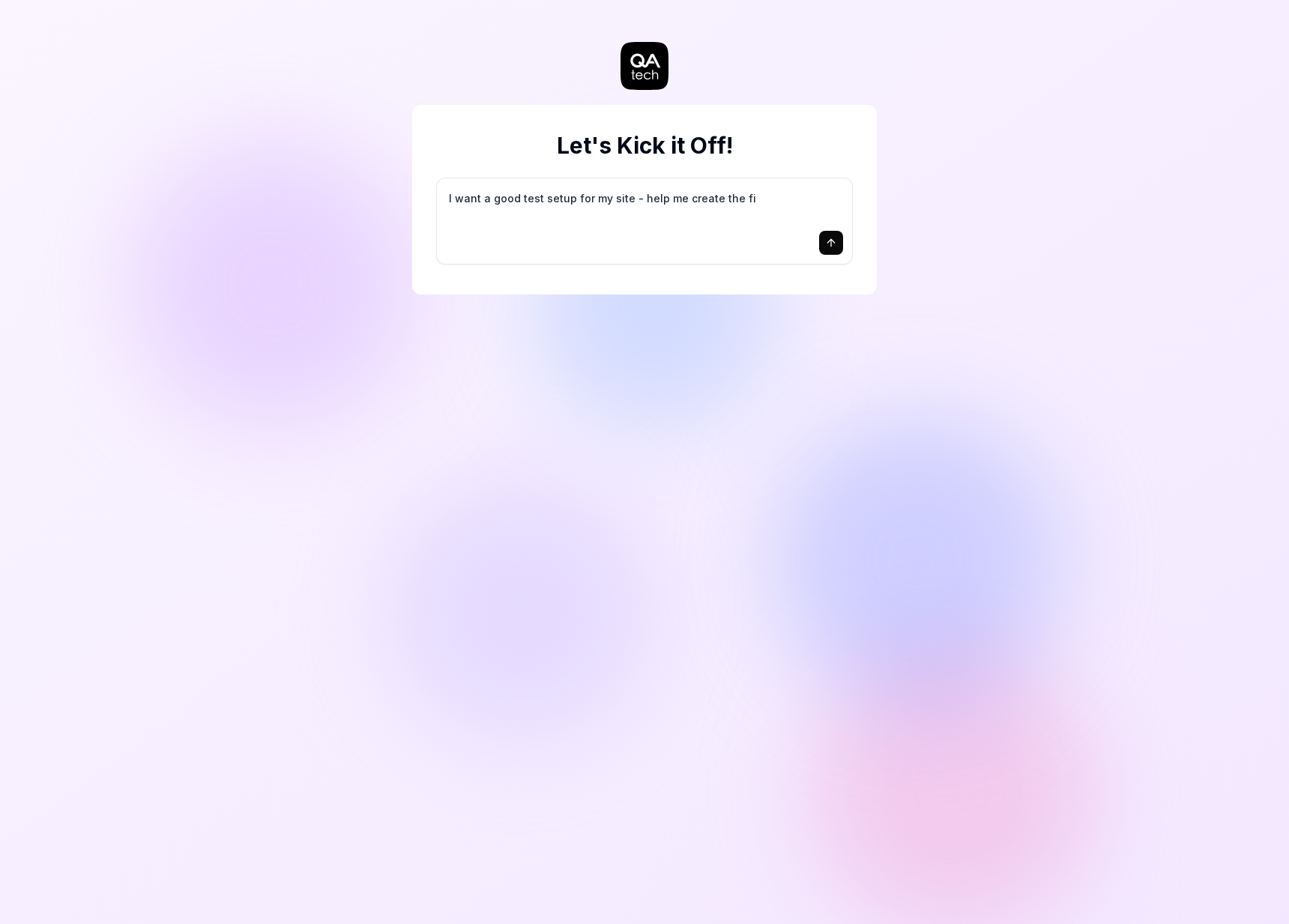
type textarea "*"
type textarea "I want a good test setup for my site - help me create the fir"
type textarea "*"
type textarea "I want a good test setup for my site - help me create the firs"
type textarea "*"
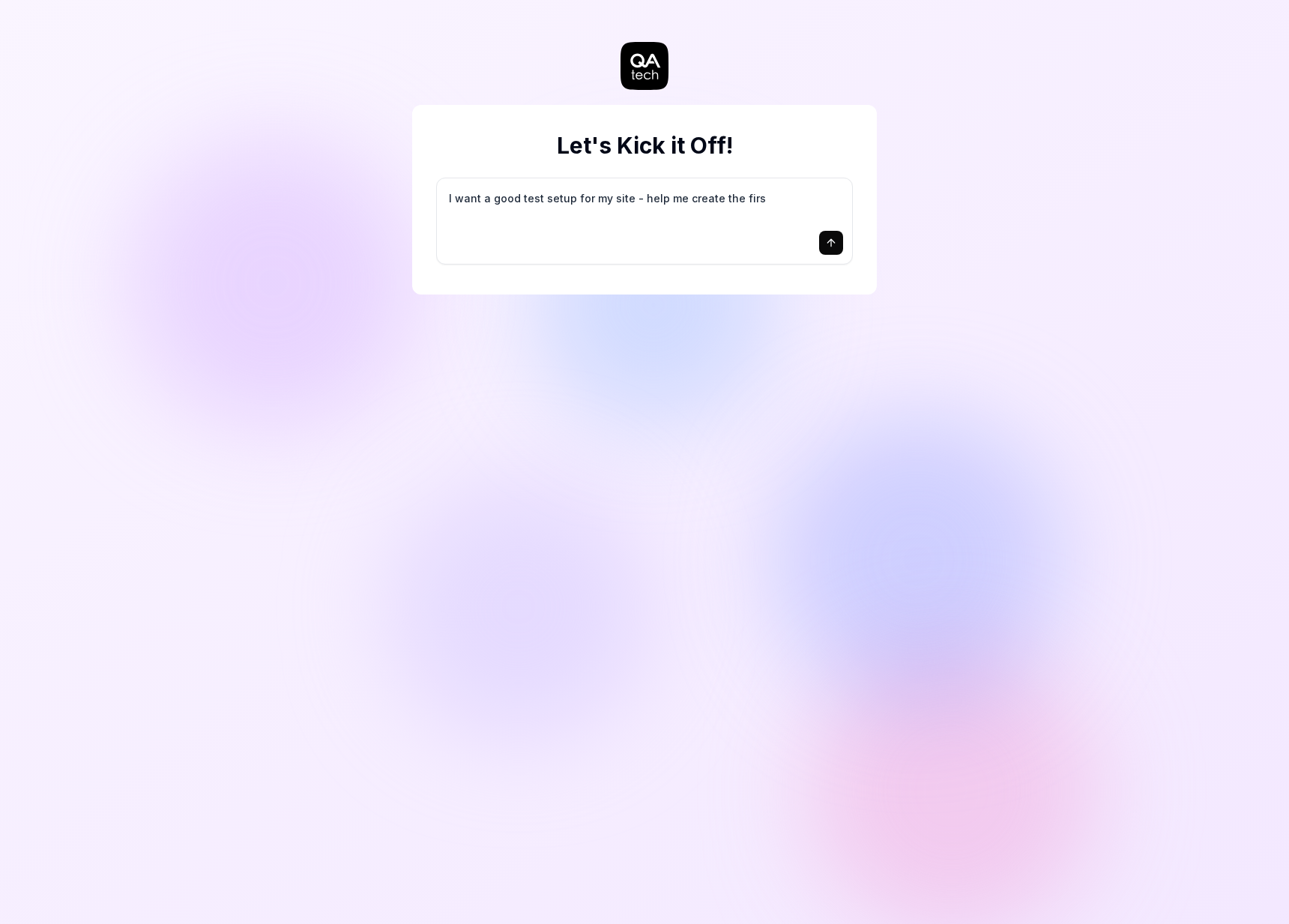
type textarea "I want a good test setup for my site - help me create the first"
type textarea "*"
type textarea "I want a good test setup for my site - help me create the first"
type textarea "*"
type textarea "I want a good test setup for my site - help me create the first 3"
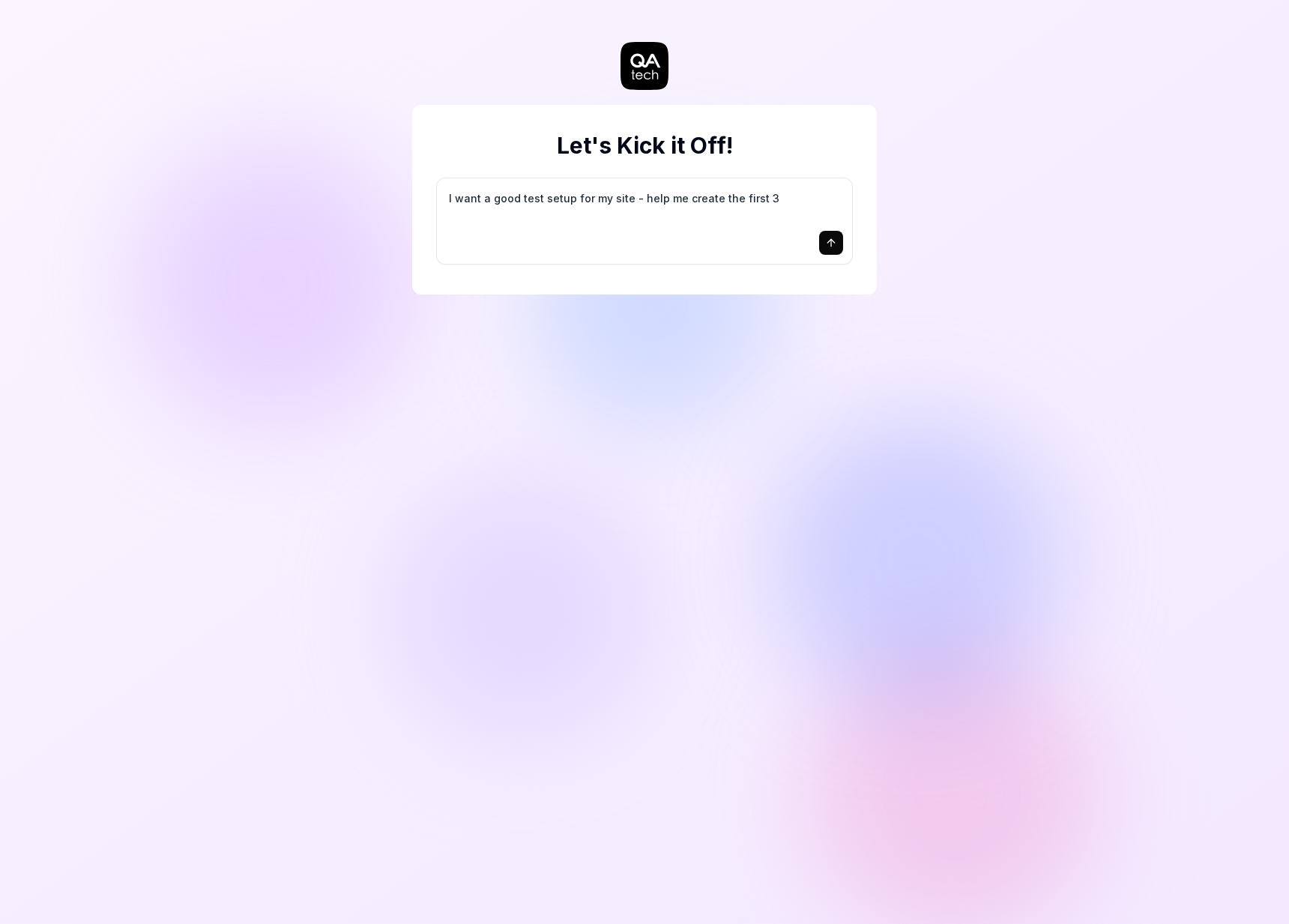
type textarea "*"
type textarea "I want a good test setup for my site - help me create the first 3-"
type textarea "*"
type textarea "I want a good test setup for my site - help me create the first 3-5"
type textarea "*"
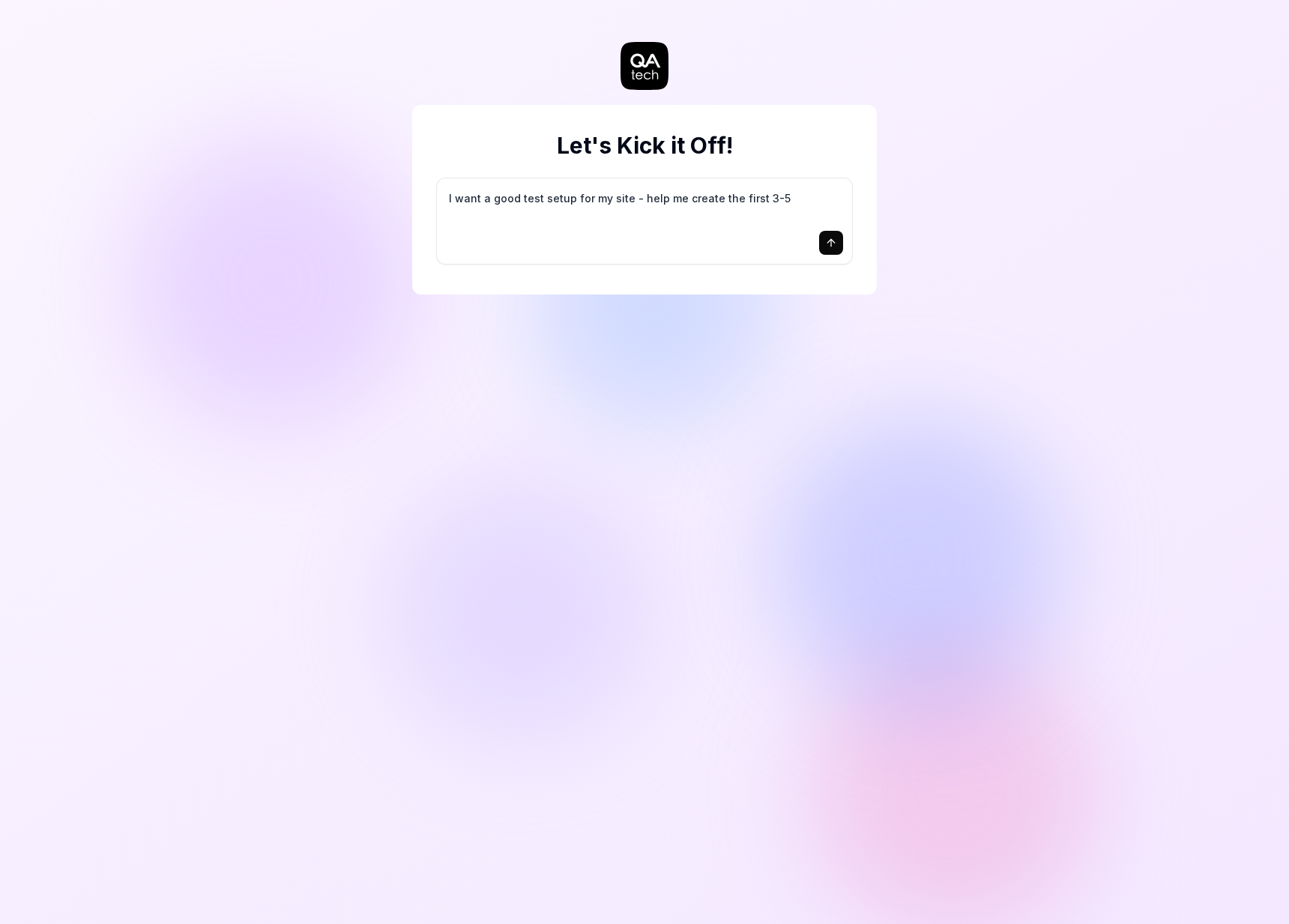
type textarea "I want a good test setup for my site - help me create the first 3-5"
type textarea "*"
type textarea "I want a good test setup for my site - help me create the first 3-5 t"
type textarea "*"
type textarea "I want a good test setup for my site - help me create the first 3-5 te"
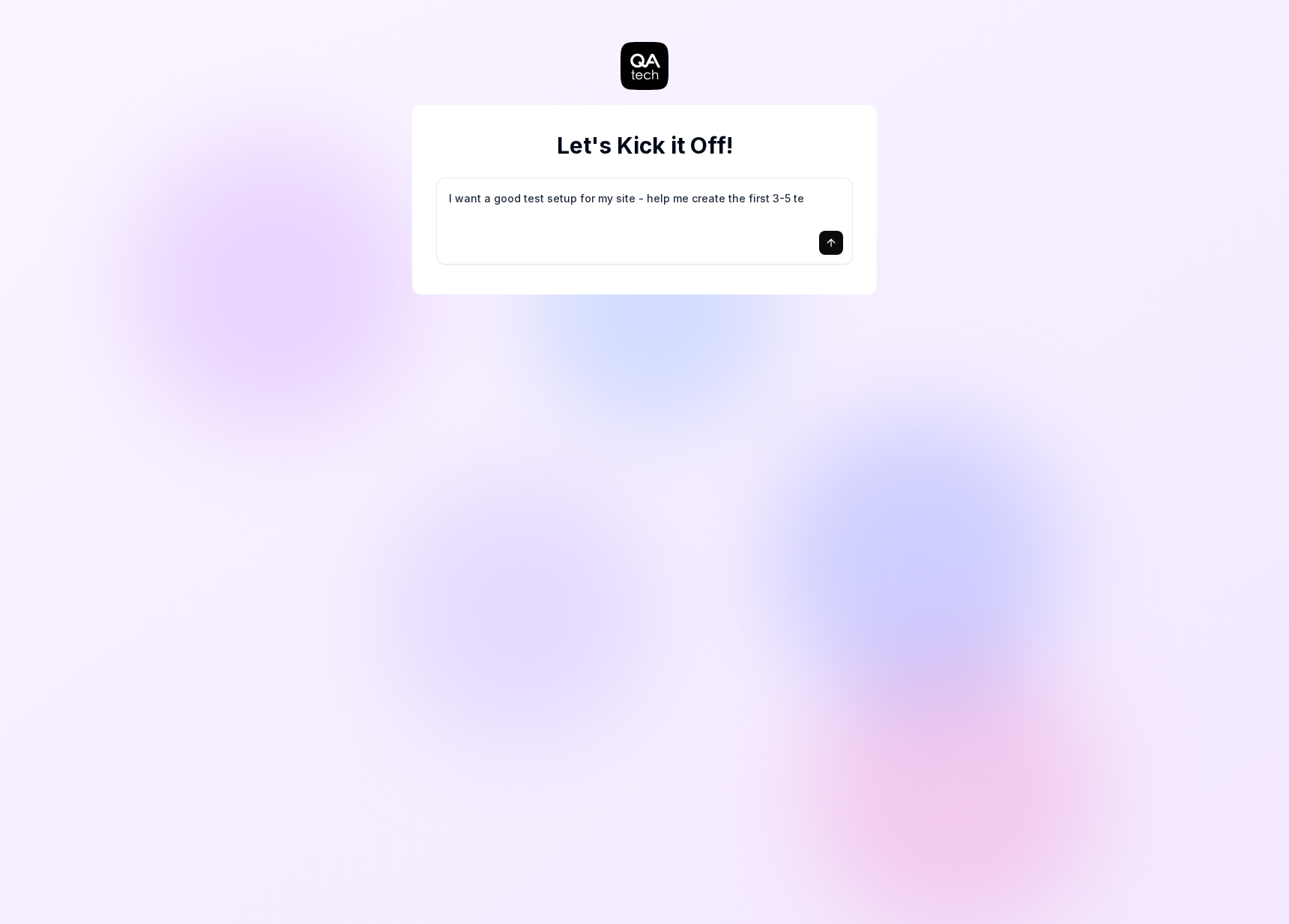
type textarea "*"
type textarea "I want a good test setup for my site - help me create the first 3-5 tes"
type textarea "*"
type textarea "I want a good test setup for my site - help me create the first 3-5 test"
type textarea "*"
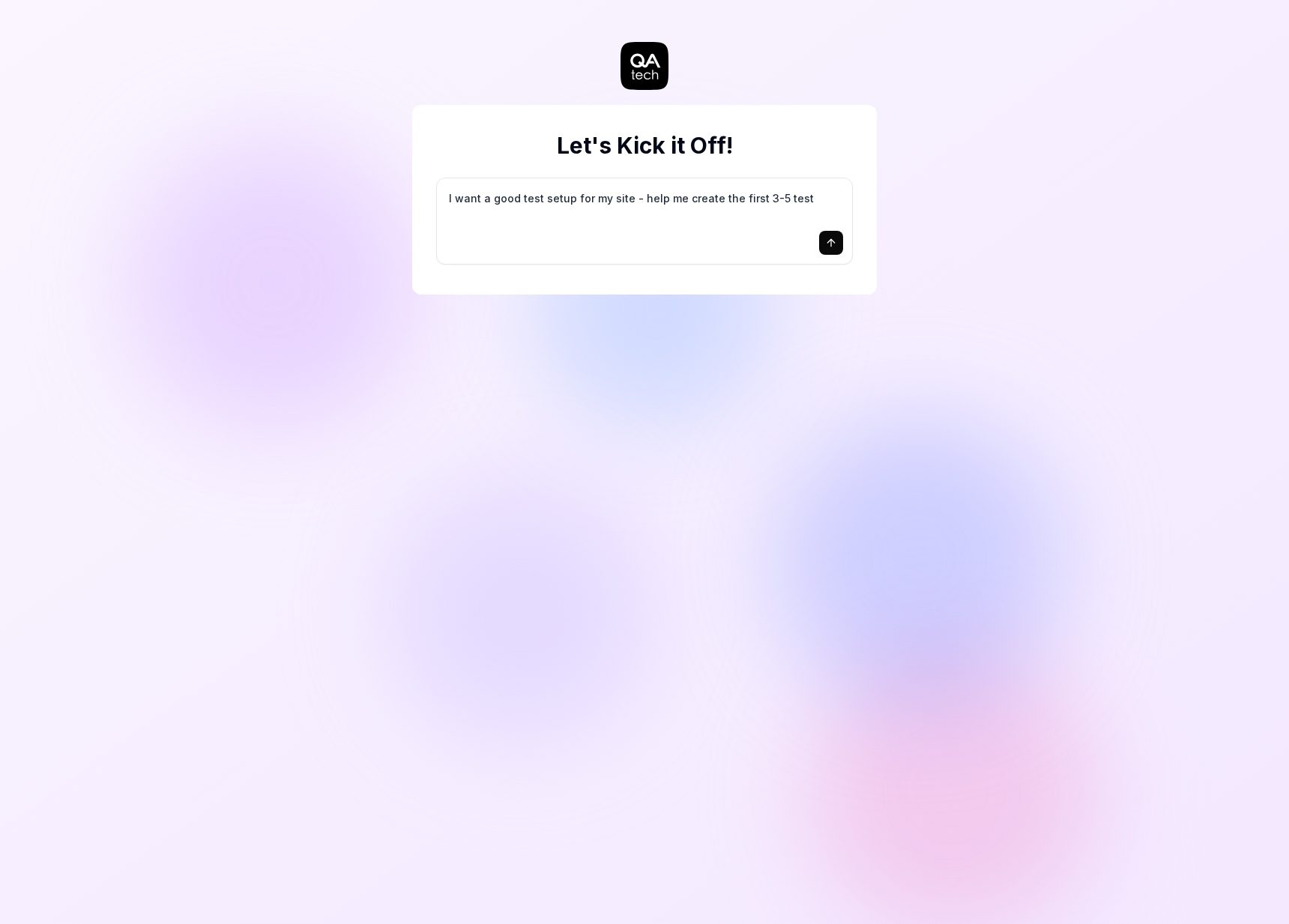
type textarea "I want a good test setup for my site - help me create the first 3-5 test"
type textarea "*"
type textarea "I want a good test setup for my site - help me create the first 3-5 test c"
type textarea "*"
type textarea "I want a good test setup for my site - help me create the first 3-5 test ca"
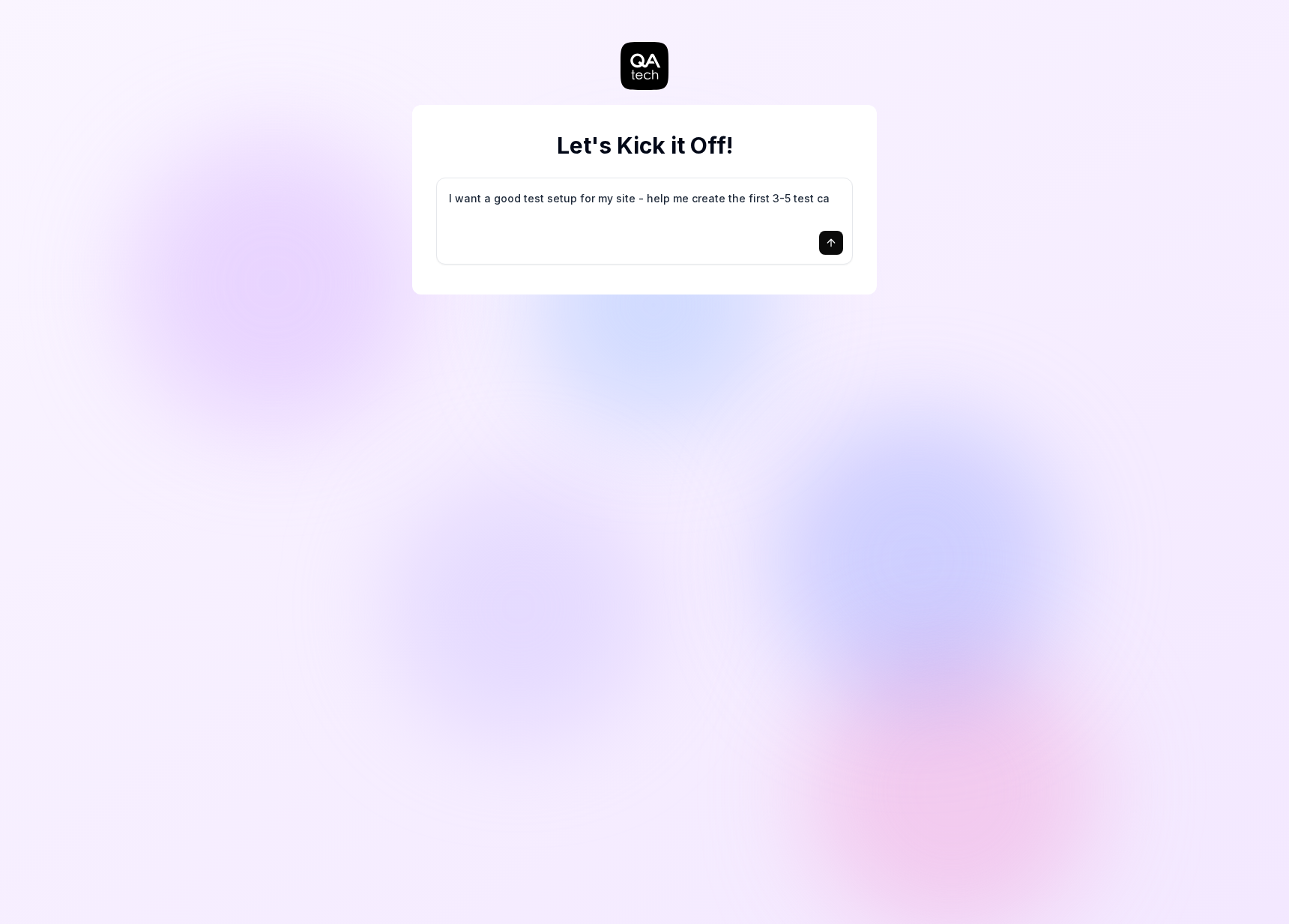
type textarea "*"
type textarea "I want a good test setup for my site - help me create the first 3-5 test cas"
type textarea "*"
type textarea "I want a good test setup for my site - help me create the first 3-5 test case"
type textarea "*"
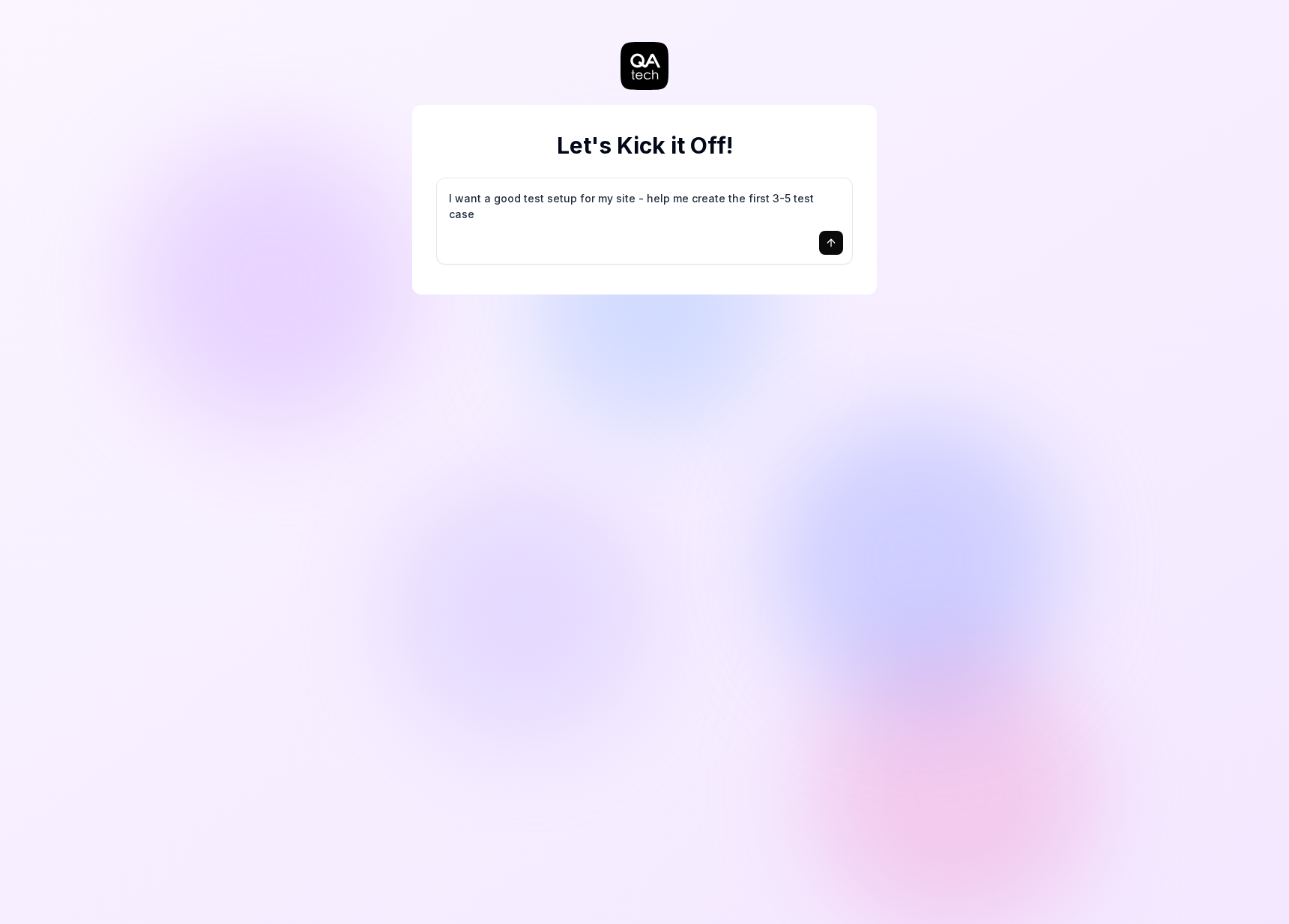
type textarea "I want a good test setup for my site - help me create the first 3-5 test cases"
click at [883, 250] on div "Start here!" at bounding box center [888, 243] width 79 height 34
click at [828, 245] on icon "submit" at bounding box center [830, 243] width 12 height 12
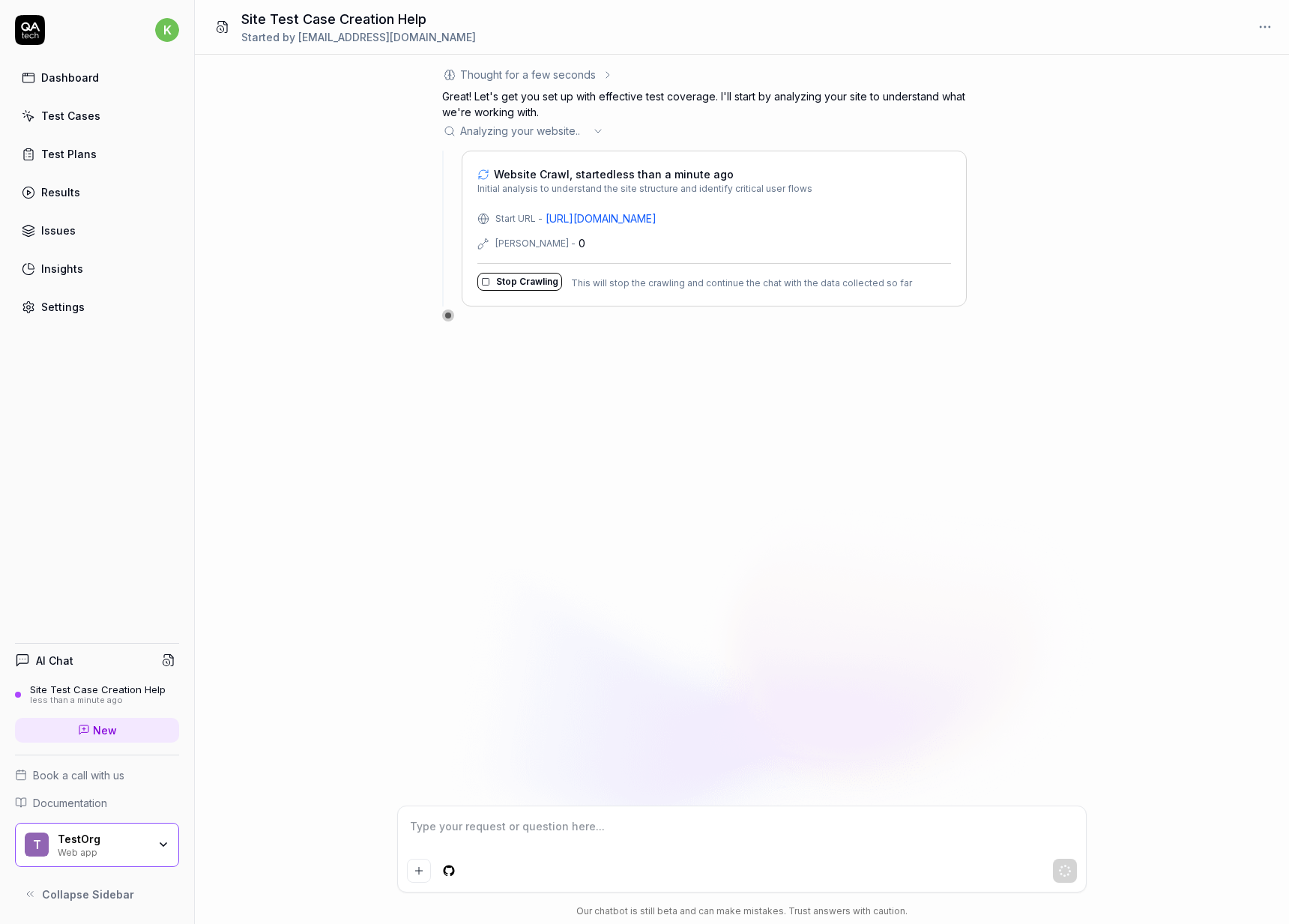
click at [592, 223] on link "https://real-dashdish.vercel.app" at bounding box center [601, 219] width 111 height 16
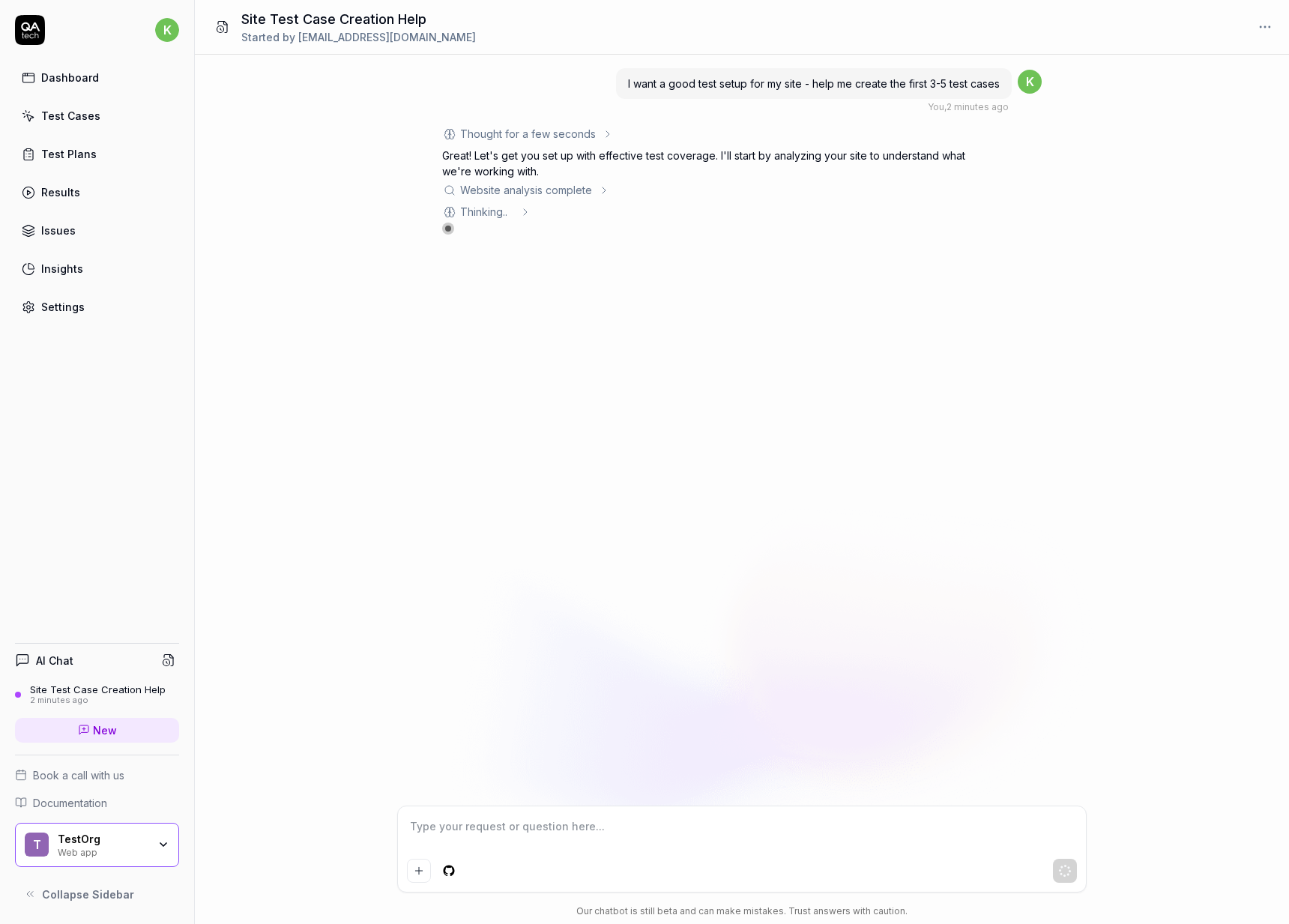
click at [112, 902] on button "Collapse Sidebar" at bounding box center [98, 893] width 164 height 30
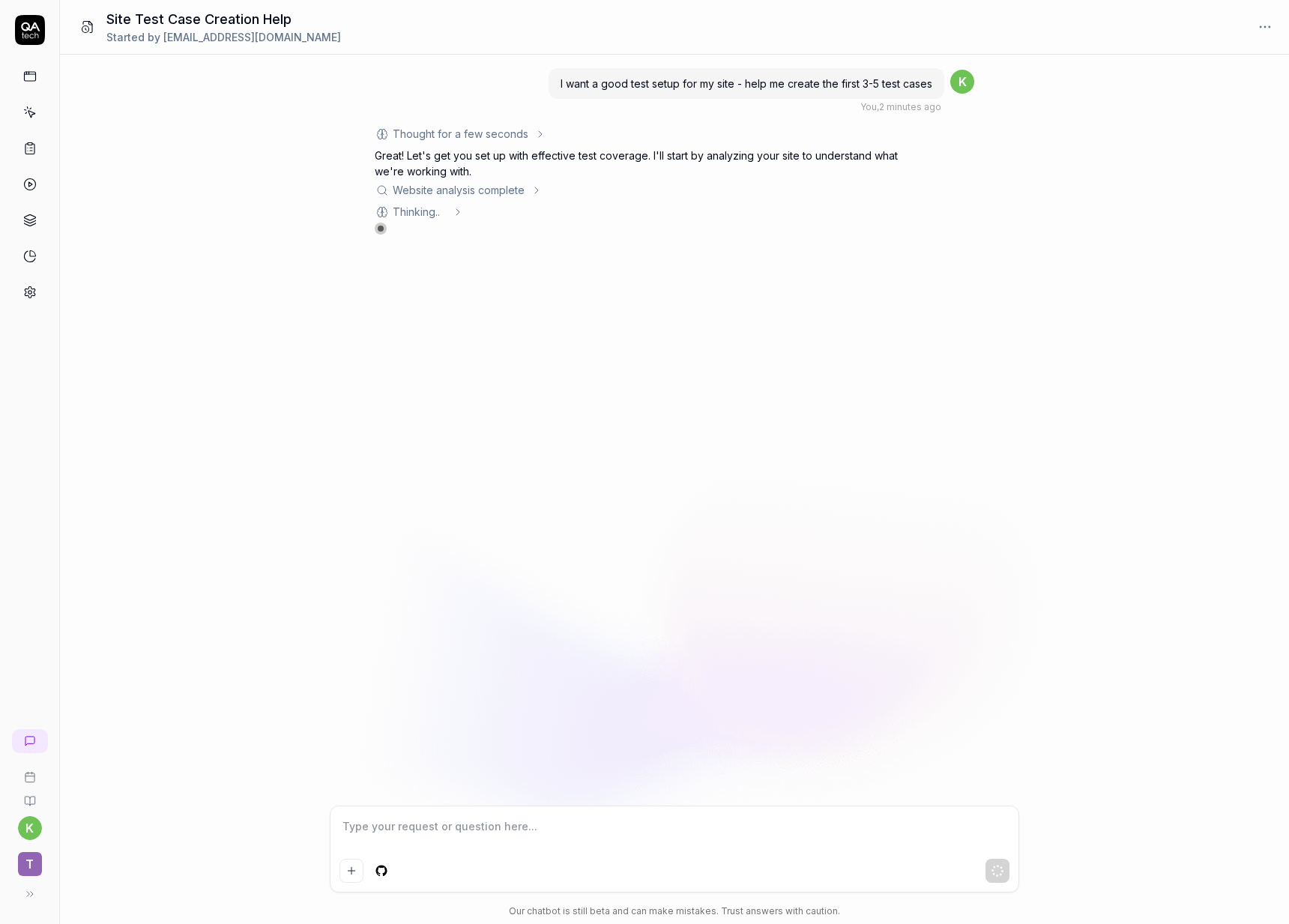
click at [33, 904] on button at bounding box center [30, 893] width 30 height 30
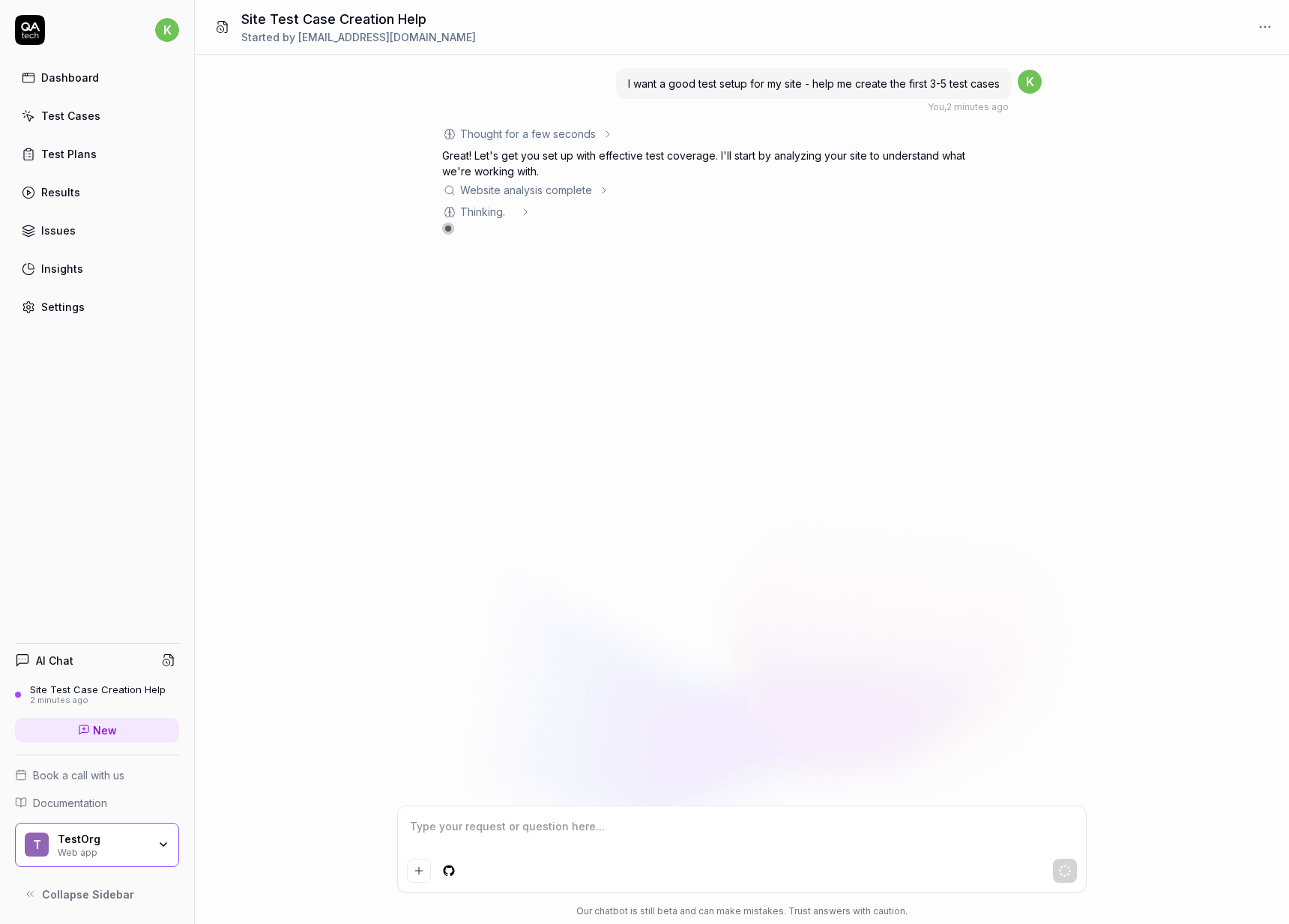
click at [33, 904] on button "Collapse Sidebar" at bounding box center [98, 893] width 164 height 30
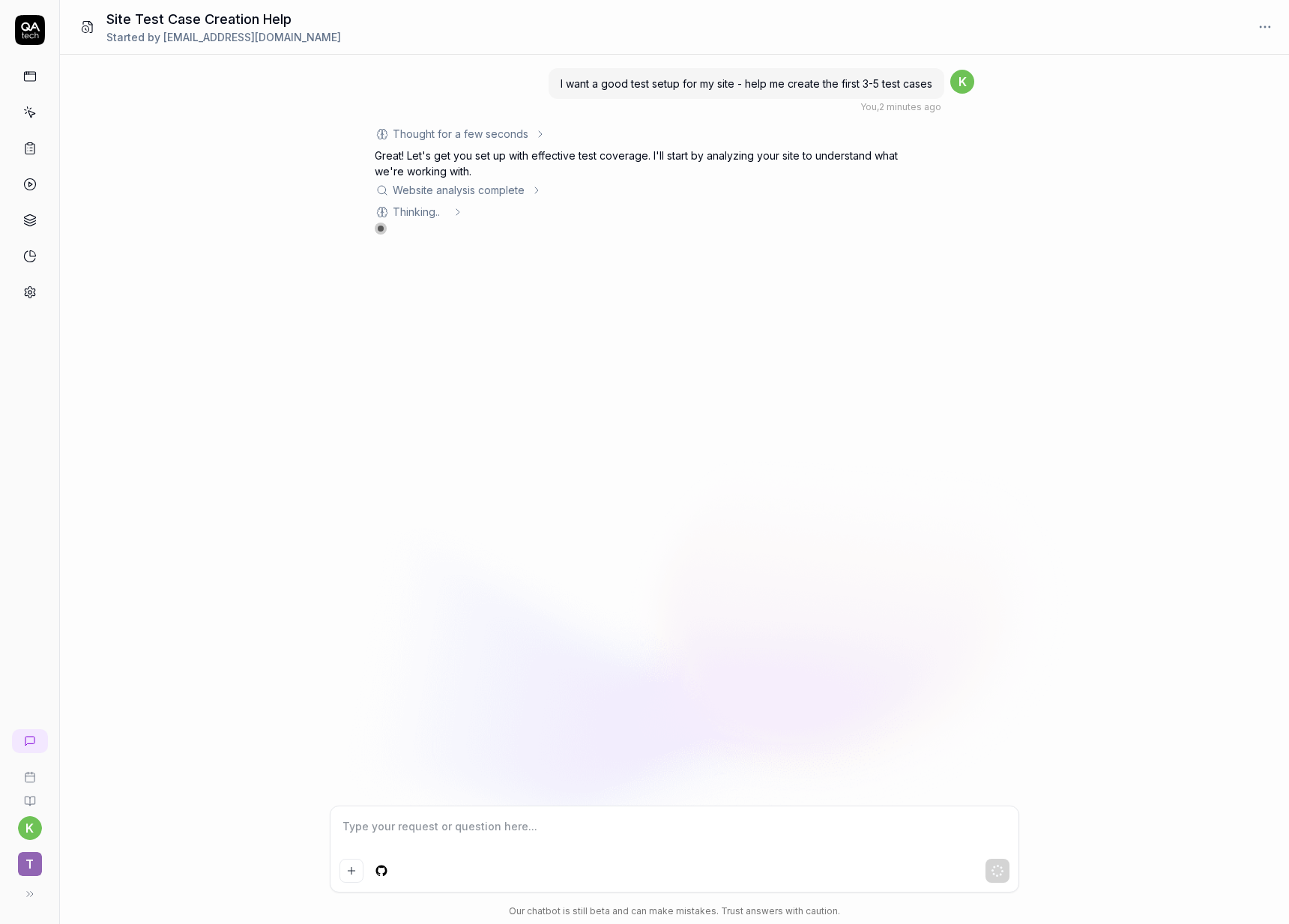
click at [33, 904] on button at bounding box center [30, 893] width 30 height 30
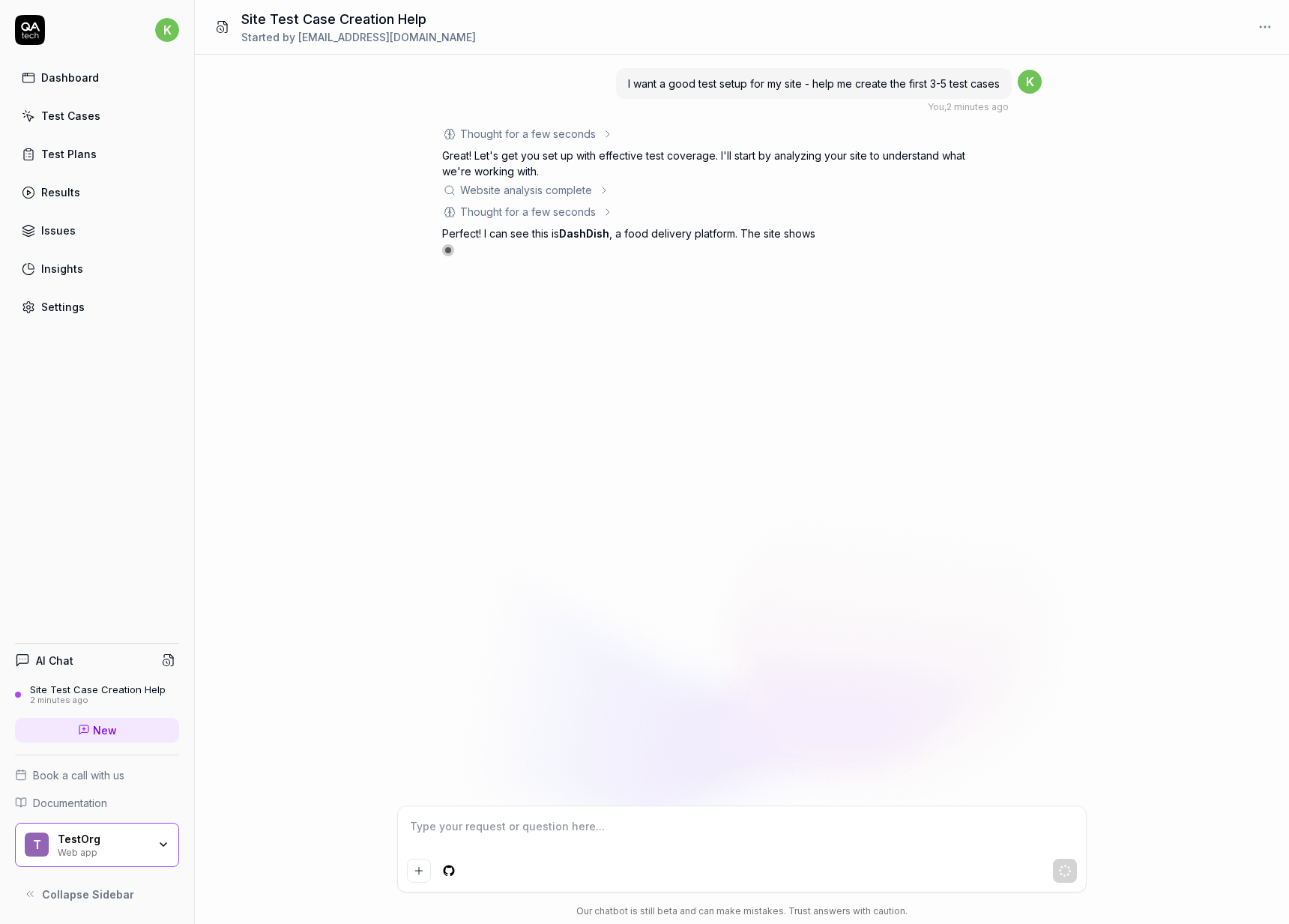
click at [35, 904] on button "Collapse Sidebar" at bounding box center [98, 893] width 164 height 30
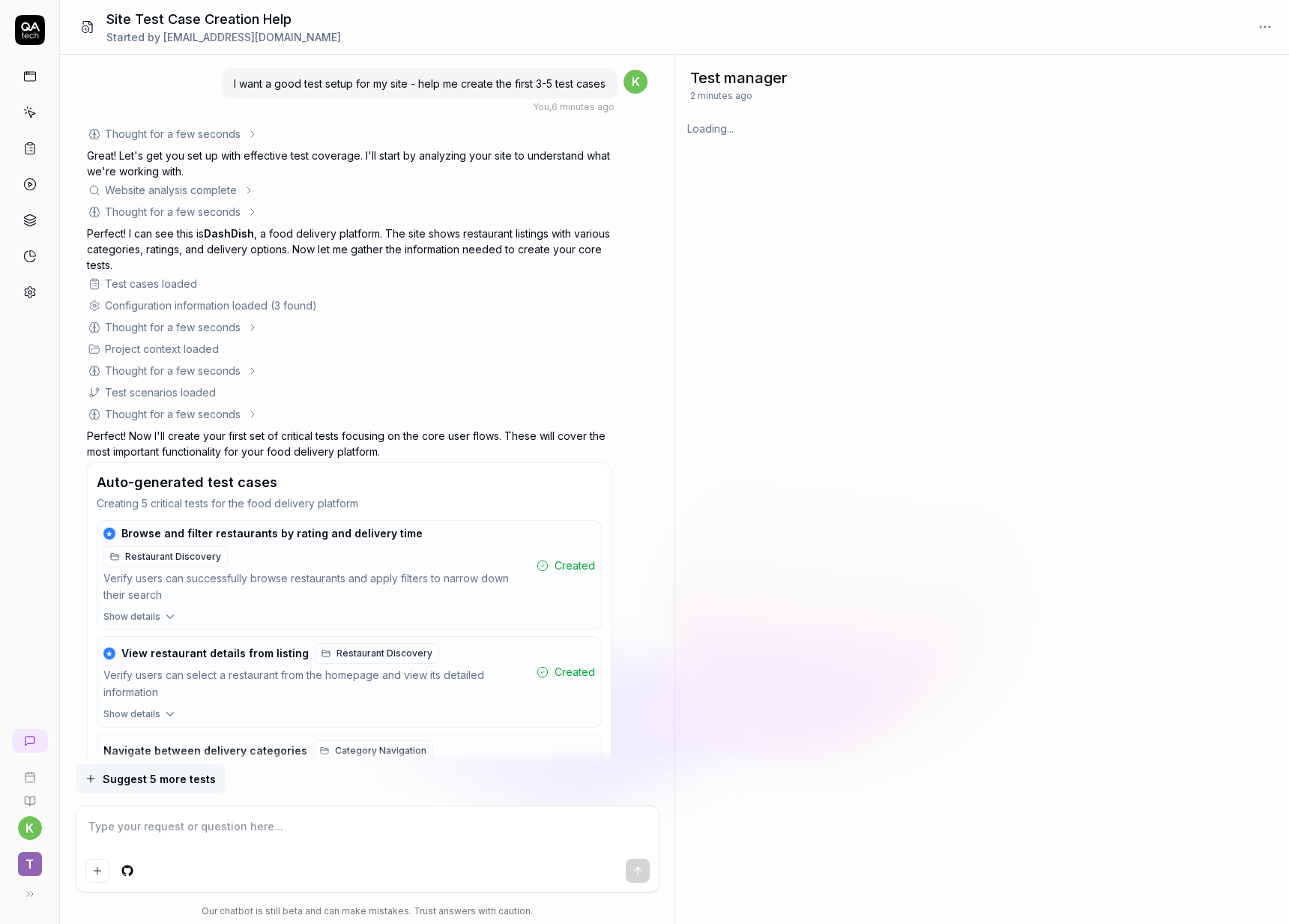
scroll to position [715, 0]
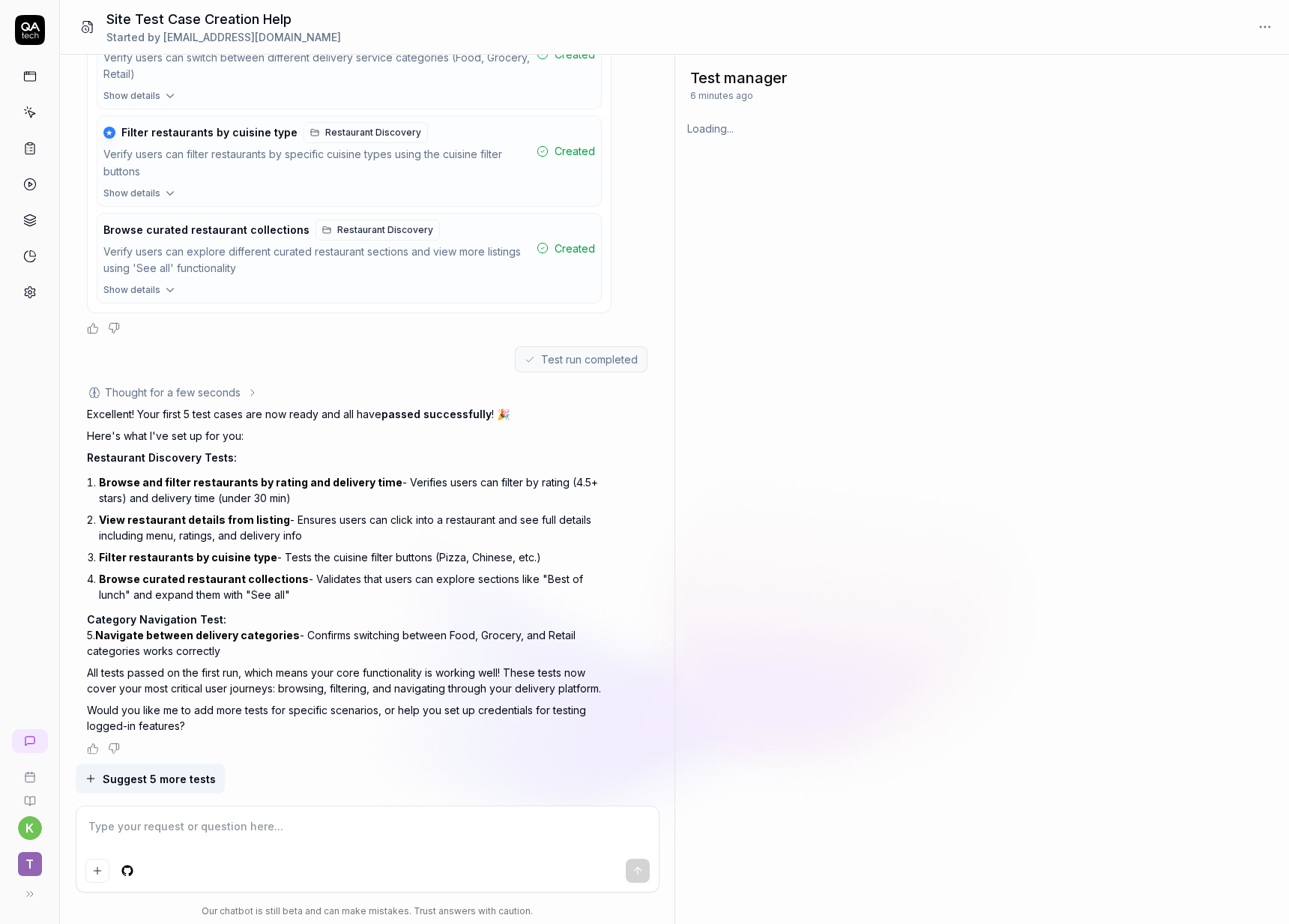
type textarea "*"
